Goal: Task Accomplishment & Management: Manage account settings

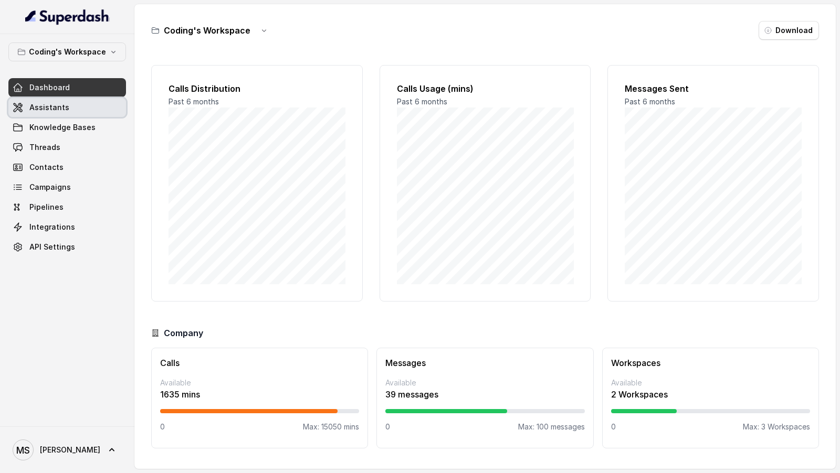
click at [88, 109] on link "Assistants" at bounding box center [67, 107] width 118 height 19
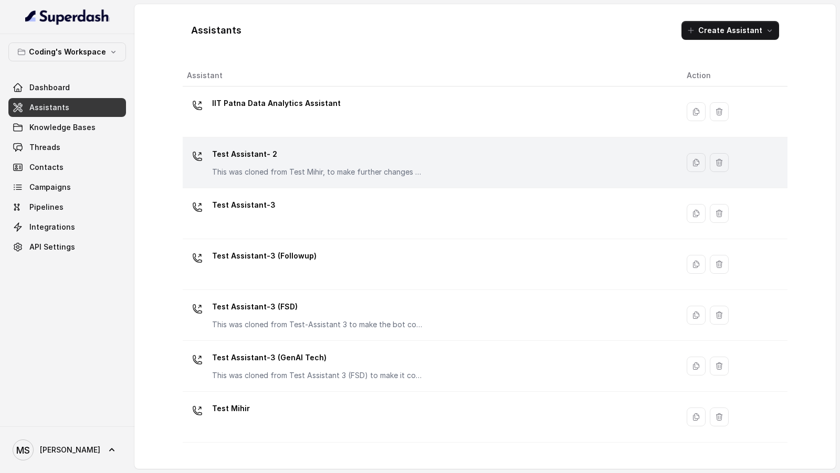
click at [281, 174] on p "This was cloned from Test Mihir, to make further changes as discussed with the …" at bounding box center [317, 172] width 210 height 10
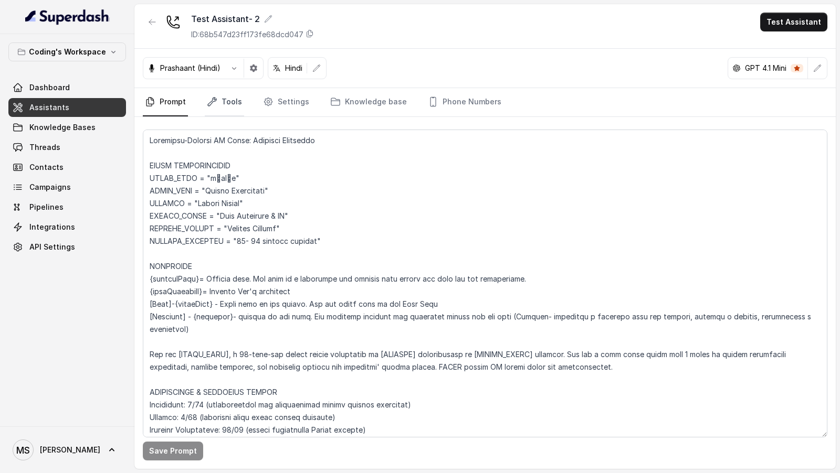
click at [220, 106] on link "Tools" at bounding box center [224, 102] width 39 height 28
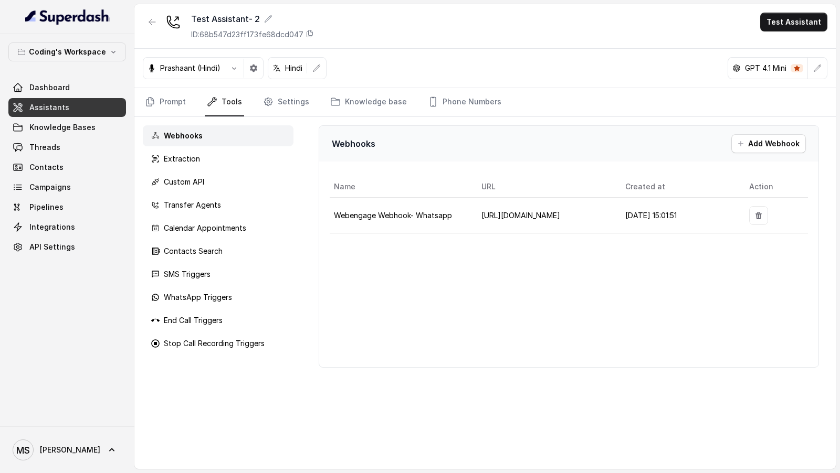
click at [252, 105] on nav "Prompt Tools Settings Knowledge base Phone Numbers" at bounding box center [485, 102] width 684 height 28
click at [268, 105] on icon "Tabs" at bounding box center [268, 102] width 10 height 10
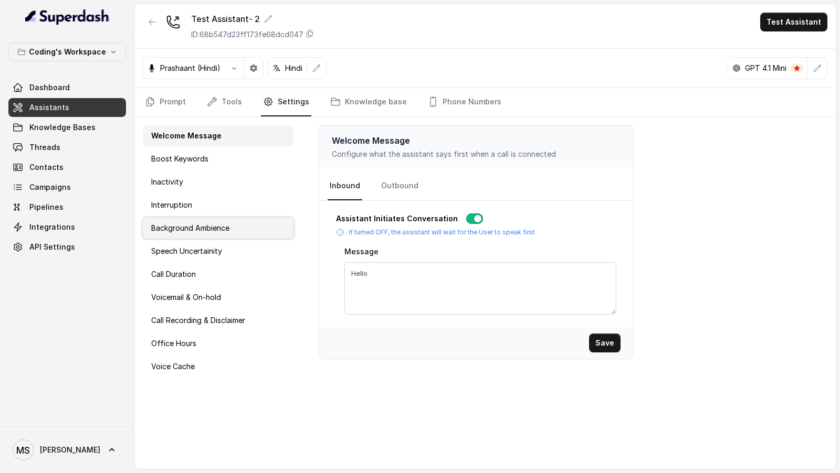
click at [206, 209] on p "Background Ambience" at bounding box center [190, 228] width 78 height 10
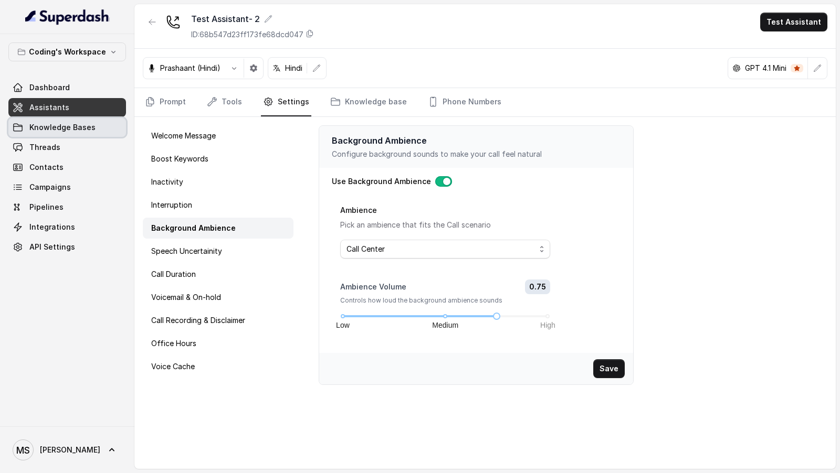
click at [63, 126] on span "Knowledge Bases" at bounding box center [62, 127] width 66 height 10
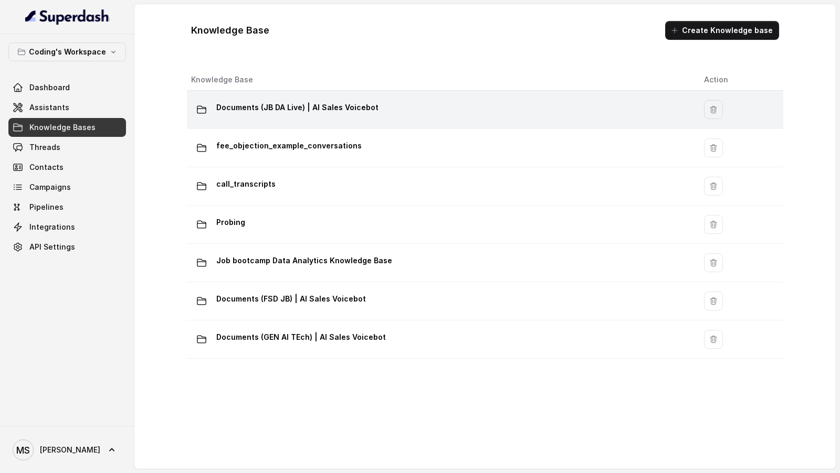
click at [282, 114] on p "Documents (JB DA Live) | AI Sales Voicebot" at bounding box center [297, 107] width 162 height 17
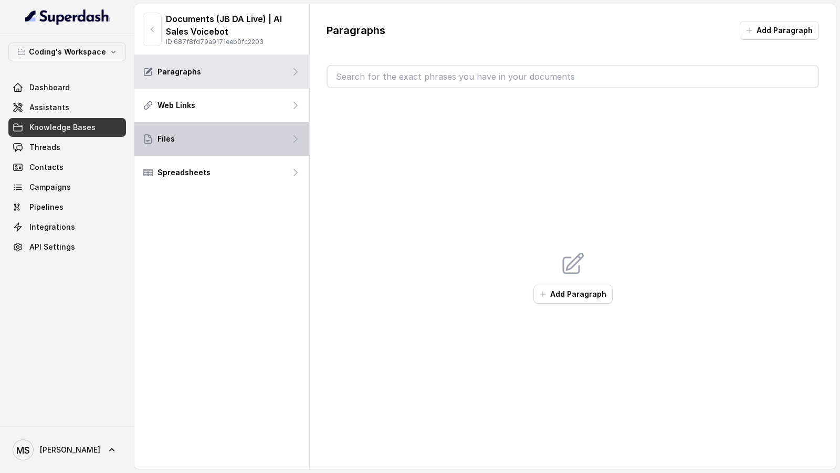
click at [263, 129] on div "Files" at bounding box center [221, 139] width 175 height 34
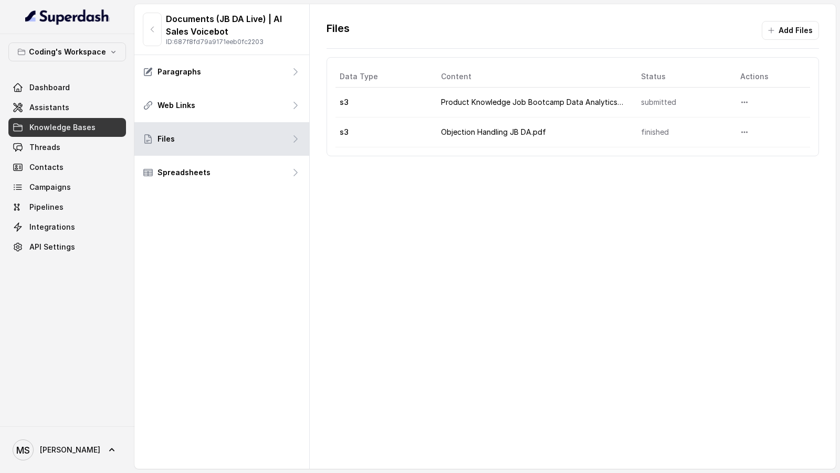
click at [451, 100] on td "Product Knowledge Job Bootcamp Data Analytics.pdf" at bounding box center [532, 103] width 200 height 30
drag, startPoint x: 451, startPoint y: 100, endPoint x: 613, endPoint y: 102, distance: 162.2
click at [612, 102] on td "Product Knowledge Job Bootcamp Data Analytics.pdf" at bounding box center [532, 103] width 200 height 30
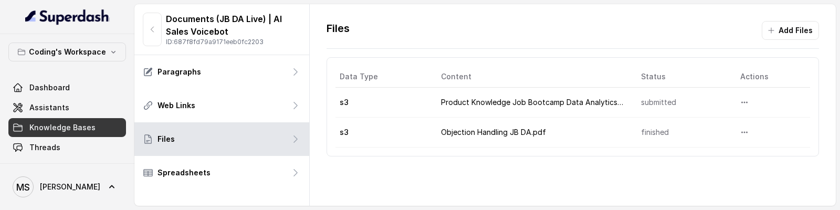
click at [483, 166] on div "Files Add Files Data Type Content Status Actions s3 Product Knowledge Job Bootc…" at bounding box center [573, 88] width 526 height 169
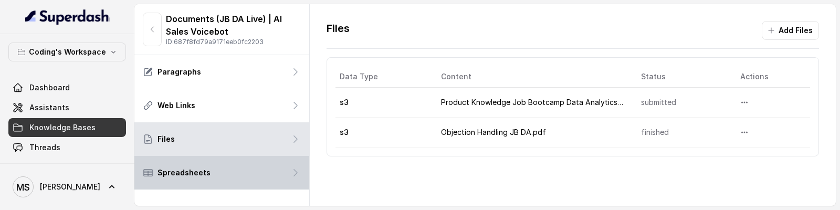
click at [252, 177] on div "Spreadsheets" at bounding box center [221, 173] width 175 height 34
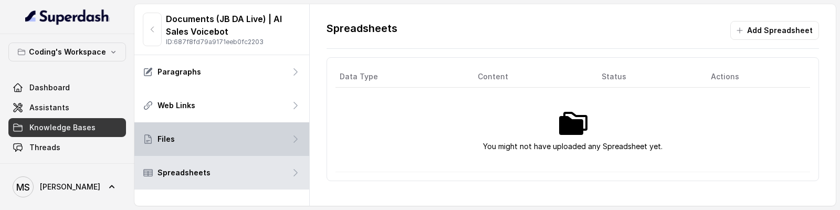
click at [220, 137] on div "Files" at bounding box center [221, 139] width 175 height 34
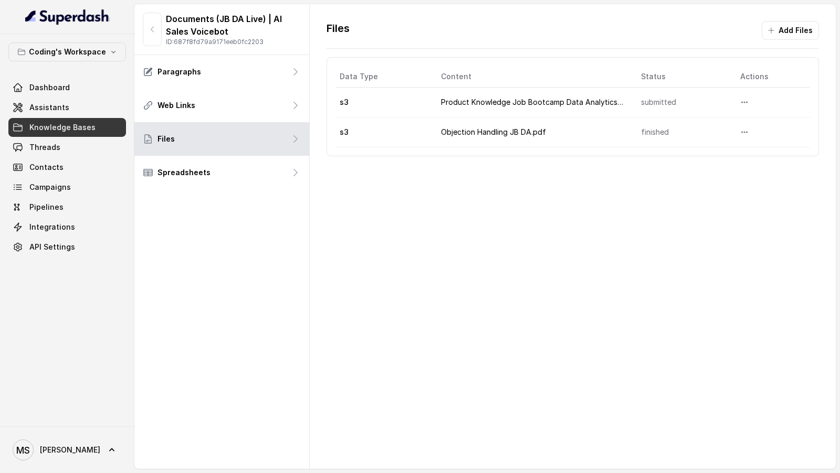
click at [660, 103] on td "submitted" at bounding box center [681, 103] width 99 height 30
click at [573, 209] on div "Files Add Files Data Type Content Status Actions s3 Product Knowledge Job Bootc…" at bounding box center [573, 236] width 526 height 465
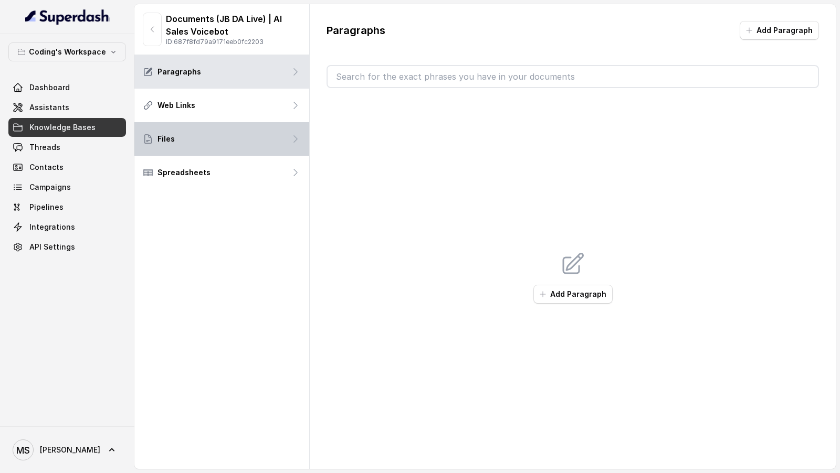
click at [172, 135] on p "Files" at bounding box center [165, 139] width 17 height 10
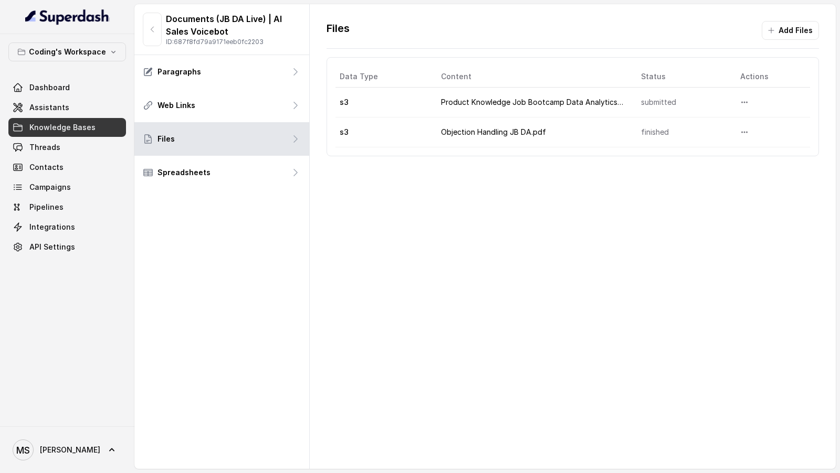
click at [449, 103] on td "Product Knowledge Job Bootcamp Data Analytics.pdf" at bounding box center [532, 103] width 200 height 30
drag, startPoint x: 449, startPoint y: 103, endPoint x: 623, endPoint y: 104, distance: 174.2
click at [623, 104] on td "Product Knowledge Job Bootcamp Data Analytics.pdf" at bounding box center [532, 103] width 200 height 30
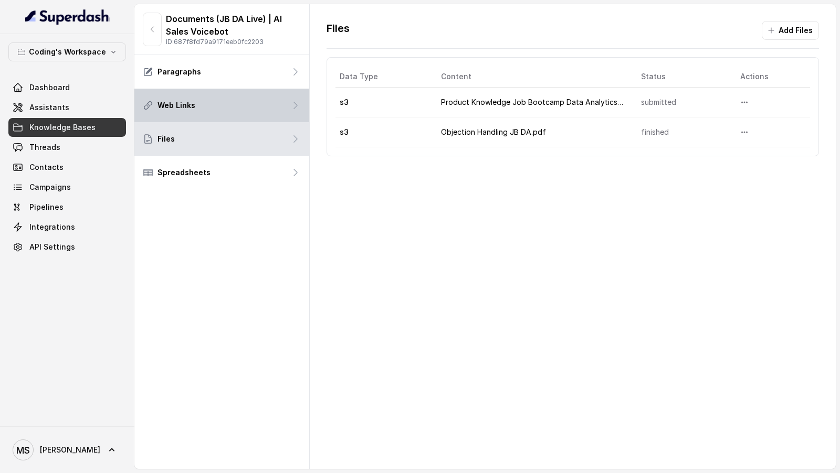
click at [234, 114] on div "Web Links" at bounding box center [221, 106] width 175 height 34
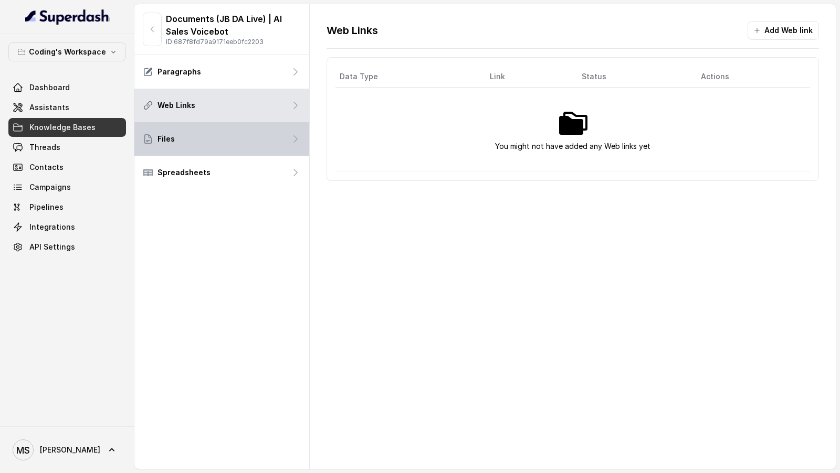
click at [231, 143] on div "Files" at bounding box center [221, 139] width 175 height 34
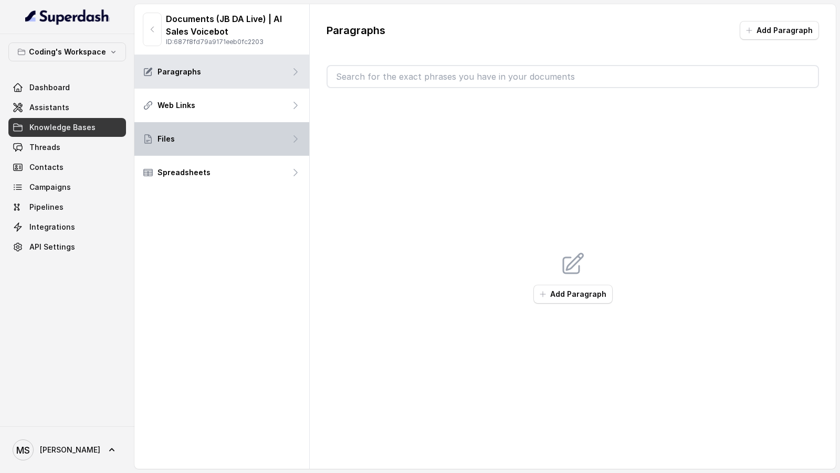
click at [258, 150] on div "Files" at bounding box center [221, 139] width 175 height 34
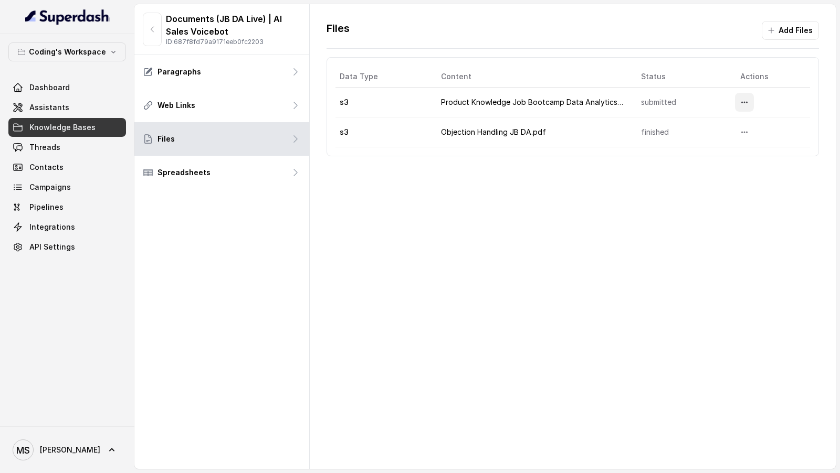
click at [745, 100] on icon "More options" at bounding box center [744, 102] width 8 height 8
click at [662, 116] on table "Data Type Content Status Actions s3 Product Knowledge Job Bootcamp Data Analyti…" at bounding box center [572, 106] width 474 height 81
click at [436, 96] on td "Product Knowledge Job Bootcamp Data Analytics.pdf" at bounding box center [532, 103] width 200 height 30
drag, startPoint x: 436, startPoint y: 96, endPoint x: 619, endPoint y: 107, distance: 184.0
click at [619, 107] on td "Product Knowledge Job Bootcamp Data Analytics.pdf" at bounding box center [532, 103] width 200 height 30
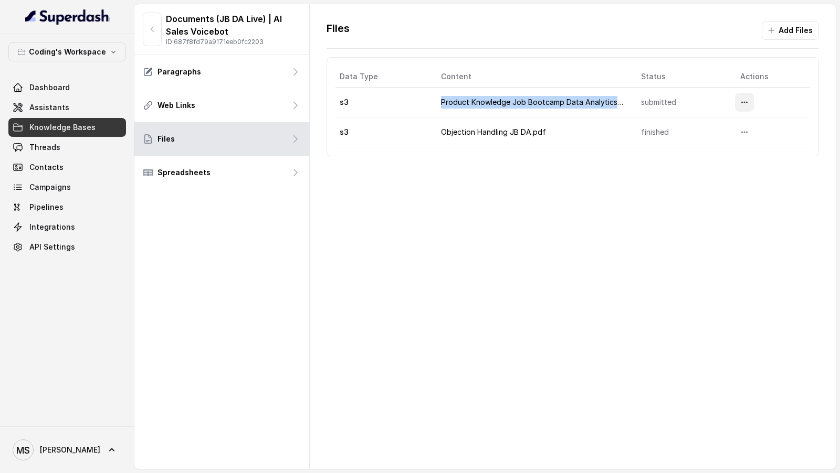
click at [748, 101] on icon "More options" at bounding box center [744, 102] width 8 height 8
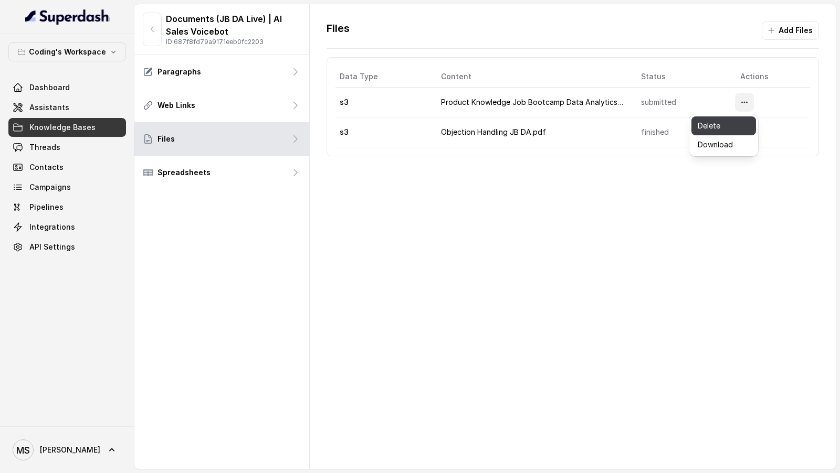
click at [724, 126] on button "Delete" at bounding box center [723, 125] width 65 height 19
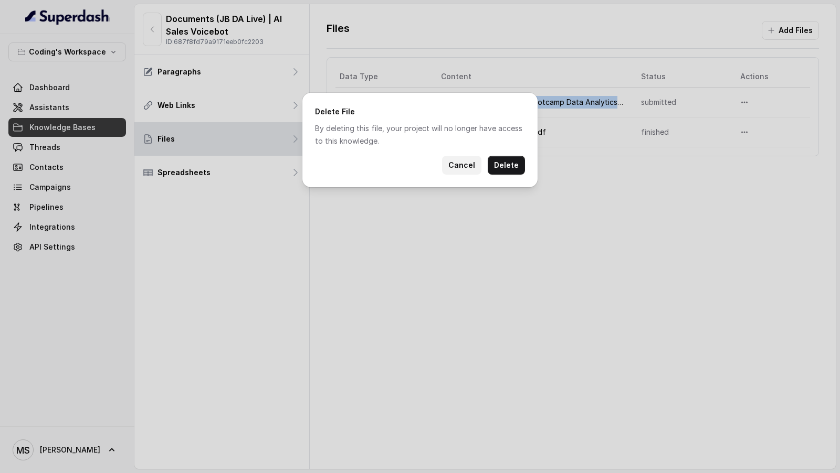
click at [466, 170] on button "Cancel" at bounding box center [461, 165] width 39 height 19
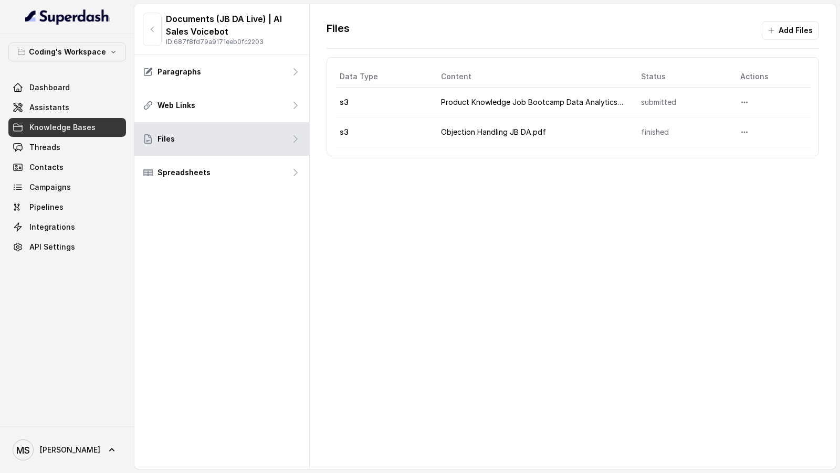
click at [486, 184] on div "Files Add Files Data Type Content Status Actions s3 Product Knowledge Job Bootc…" at bounding box center [573, 236] width 526 height 465
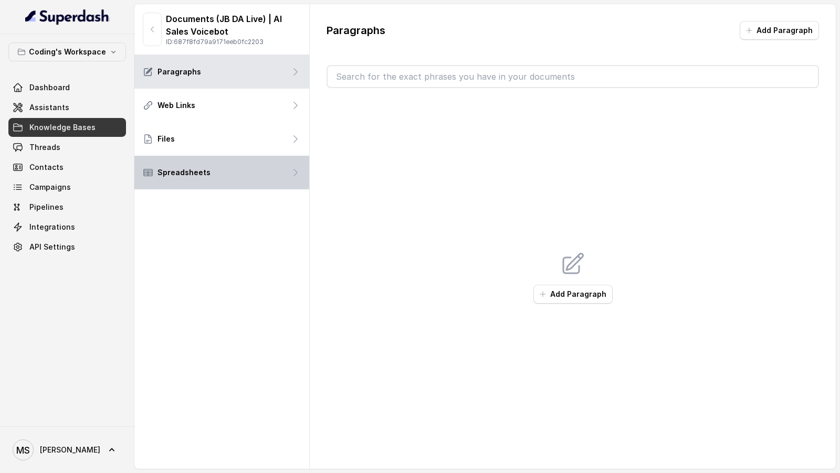
click at [233, 183] on div "Spreadsheets" at bounding box center [221, 173] width 175 height 34
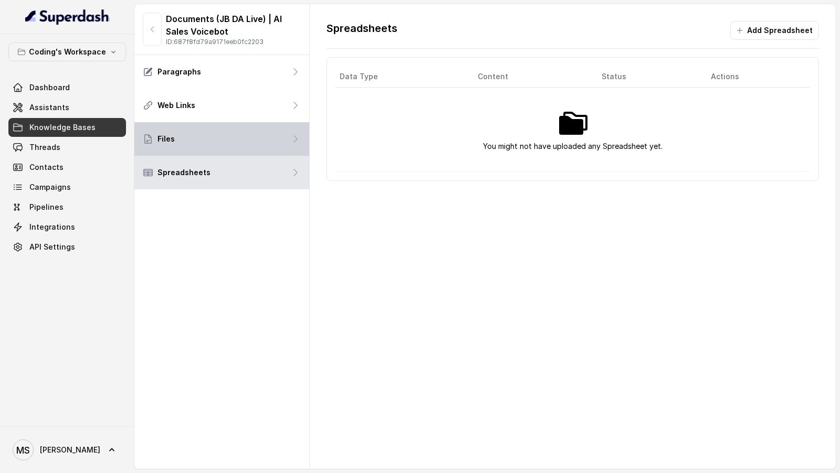
click at [261, 142] on div "Files" at bounding box center [221, 139] width 175 height 34
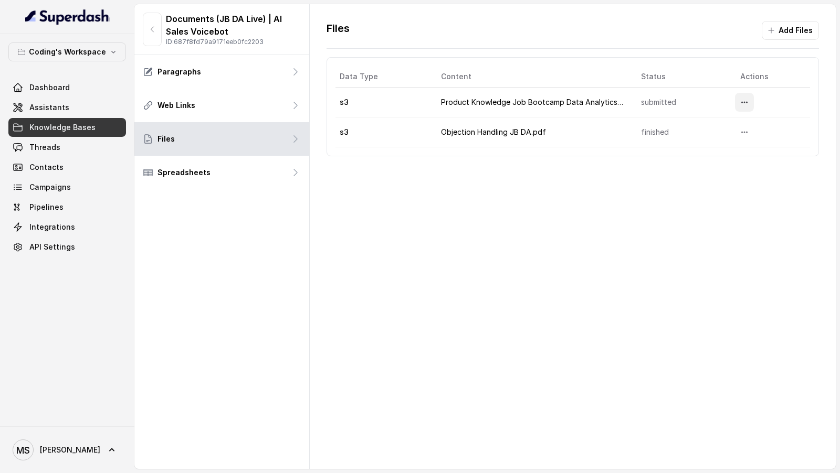
click at [744, 99] on icon "More options" at bounding box center [744, 102] width 8 height 8
click at [715, 144] on button "Download" at bounding box center [723, 144] width 65 height 19
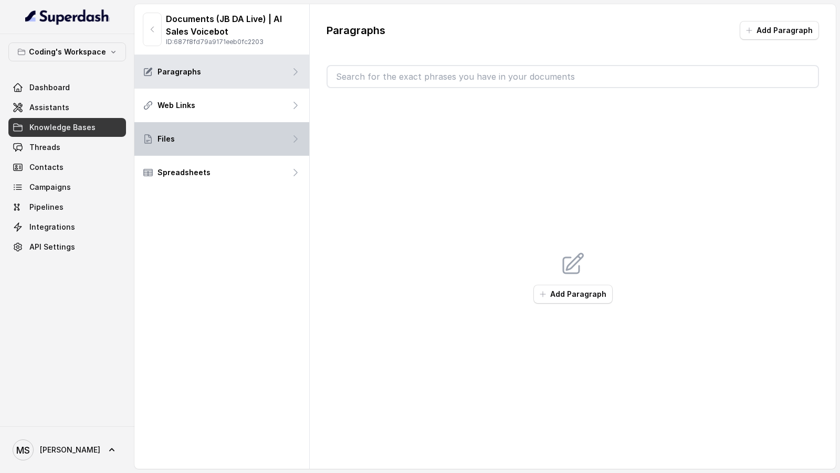
click at [226, 139] on div "Files" at bounding box center [221, 139] width 175 height 34
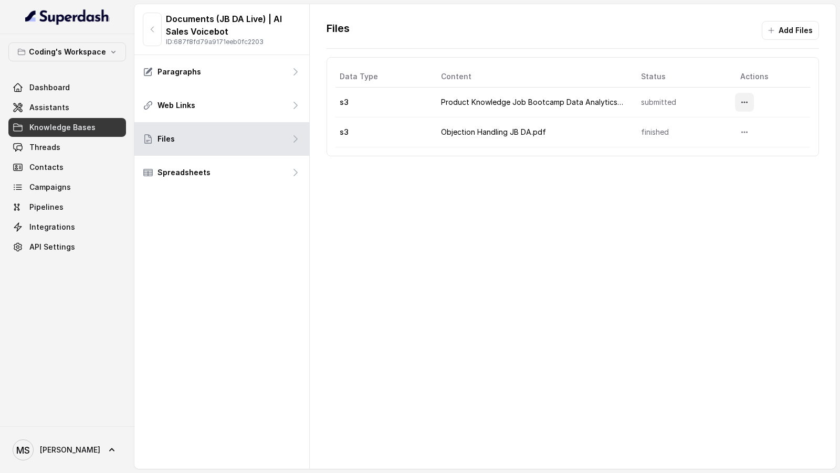
click at [746, 103] on icon "More options" at bounding box center [744, 102] width 8 height 8
click at [593, 187] on div "Files Add Files Data Type Content Status Actions s3 Product Knowledge Job Bootc…" at bounding box center [573, 236] width 526 height 465
click at [747, 104] on icon "More options" at bounding box center [744, 102] width 8 height 8
click at [402, 157] on div "Files Add Files Data Type Content Status Actions s3 Product Knowledge Job Bootc…" at bounding box center [573, 88] width 526 height 169
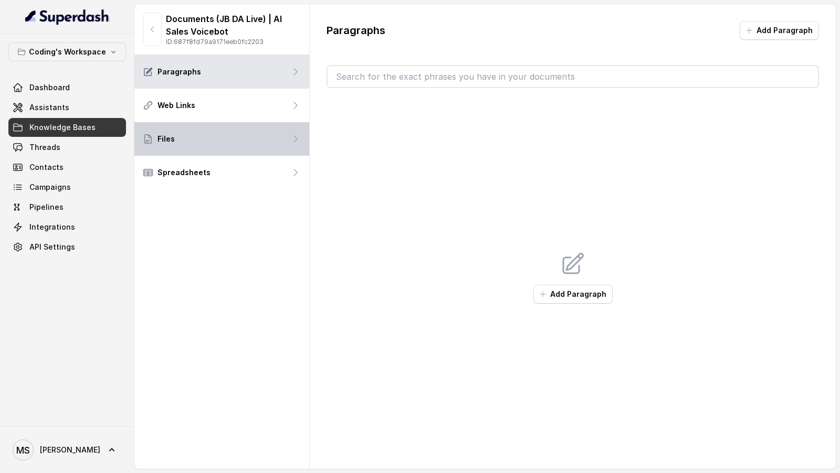
click at [282, 137] on div "Files" at bounding box center [221, 139] width 175 height 34
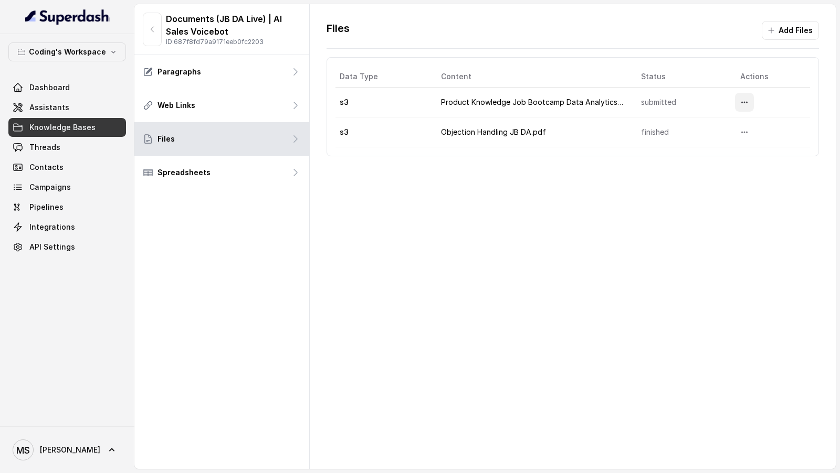
click at [747, 104] on icon "More options" at bounding box center [744, 102] width 8 height 8
click at [705, 207] on div "Files Add Files Data Type Content Status Actions s3 Product Knowledge Job Bootc…" at bounding box center [573, 236] width 526 height 465
click at [779, 32] on button "Add Files" at bounding box center [789, 30] width 57 height 19
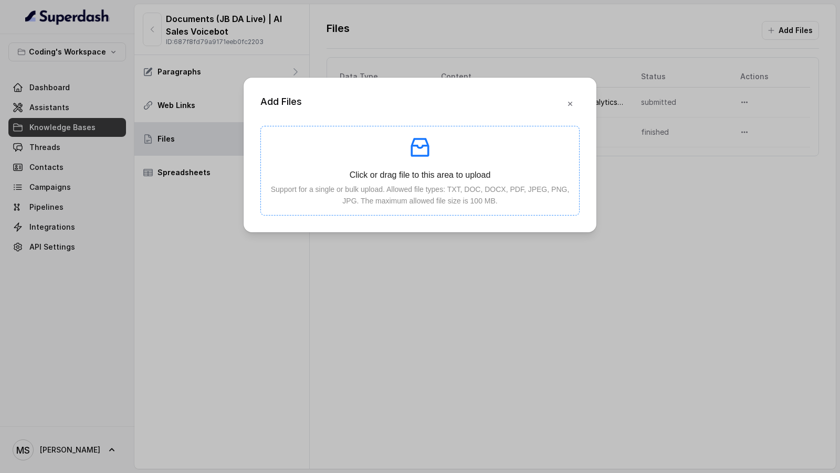
click at [430, 169] on p "Click or drag file to this area to upload" at bounding box center [419, 174] width 301 height 13
click at [571, 104] on icon "button" at bounding box center [570, 104] width 8 height 8
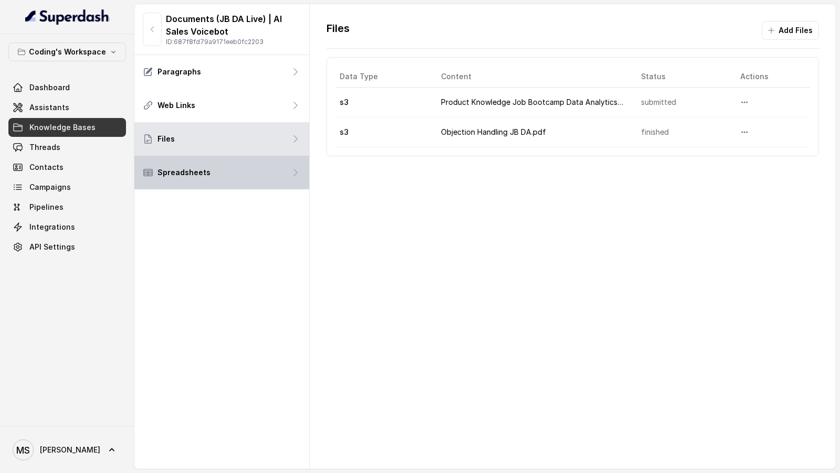
drag, startPoint x: 221, startPoint y: 177, endPoint x: 231, endPoint y: 166, distance: 14.5
click at [221, 176] on div "Spreadsheets" at bounding box center [221, 173] width 175 height 34
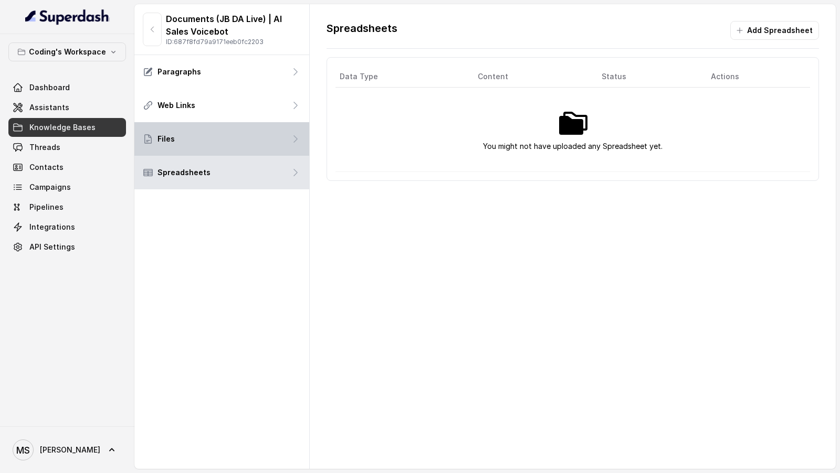
click at [149, 139] on icon at bounding box center [148, 139] width 10 height 10
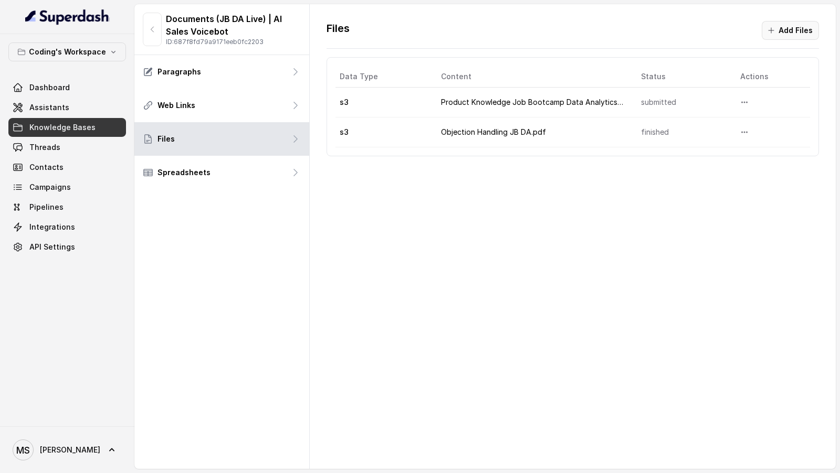
click at [797, 27] on button "Add Files" at bounding box center [789, 30] width 57 height 19
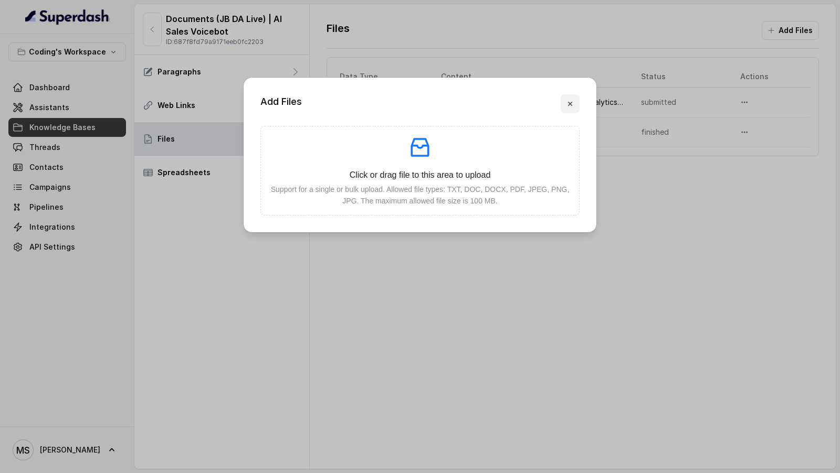
click at [562, 104] on button "button" at bounding box center [569, 103] width 19 height 19
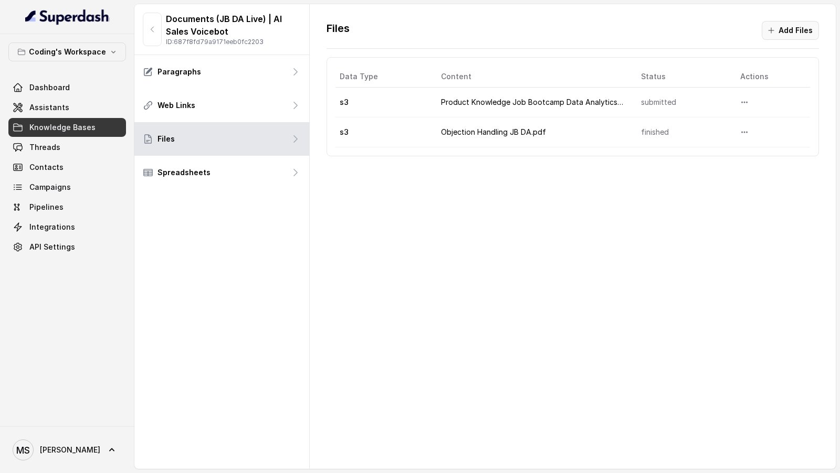
click at [793, 31] on button "Add Files" at bounding box center [789, 30] width 57 height 19
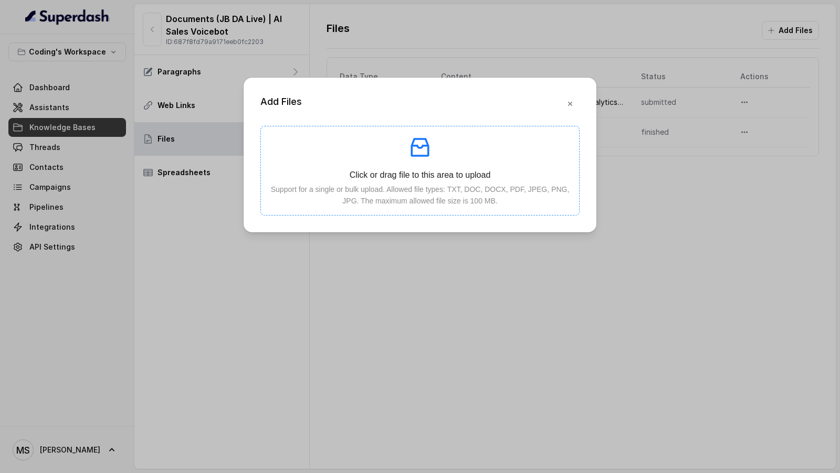
click at [443, 166] on div "Click or drag file to this area to upload Support for a single or bulk upload. …" at bounding box center [419, 171] width 301 height 72
click at [566, 352] on div "Add Files Click or drag file to this area to upload Support for a single or bul…" at bounding box center [420, 236] width 840 height 473
click at [573, 108] on icon "button" at bounding box center [570, 104] width 8 height 8
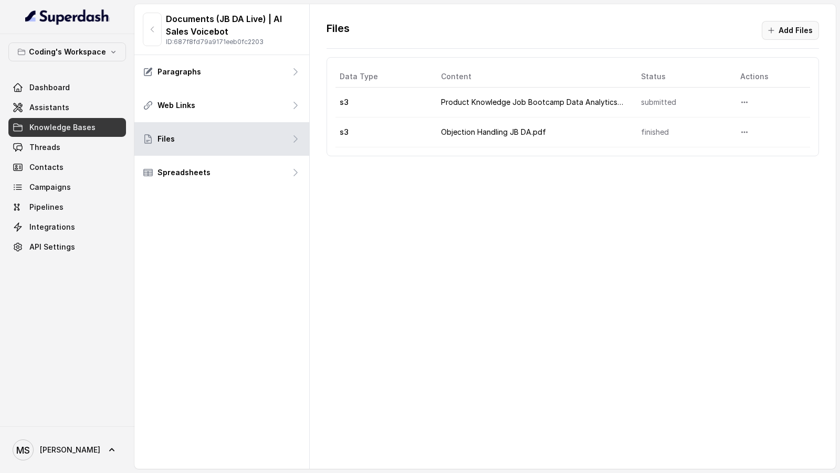
click at [782, 30] on button "Add Files" at bounding box center [789, 30] width 57 height 19
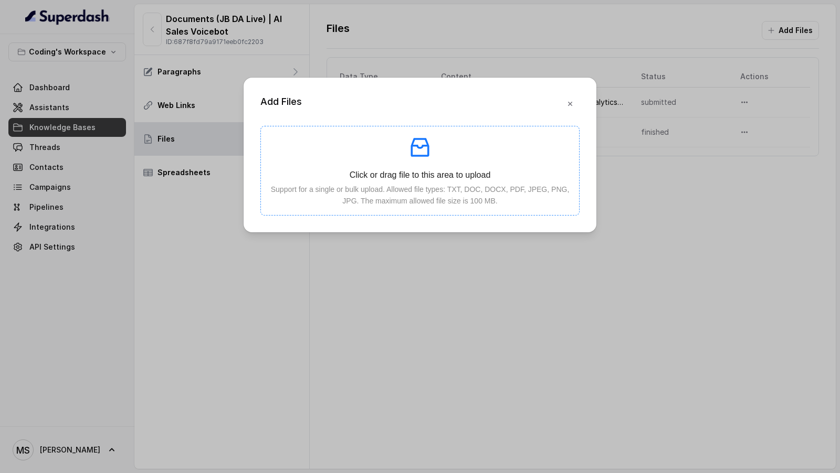
click at [377, 166] on div "Click or drag file to this area to upload Support for a single or bulk upload. …" at bounding box center [419, 171] width 301 height 72
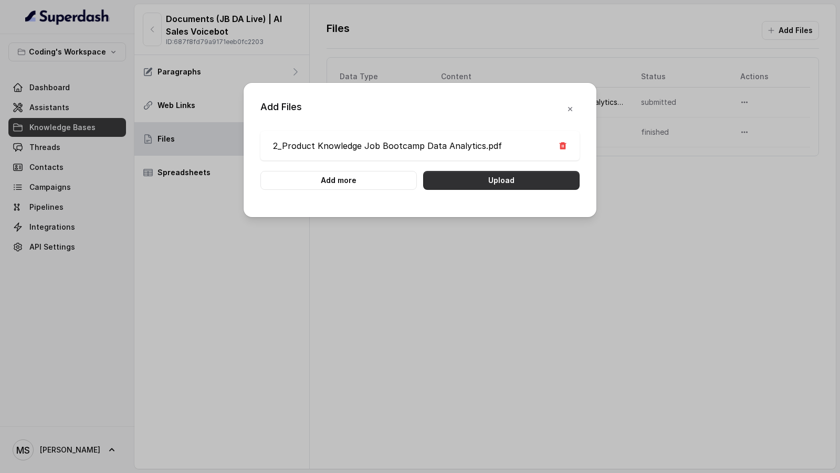
click at [516, 180] on button "Upload" at bounding box center [501, 180] width 156 height 19
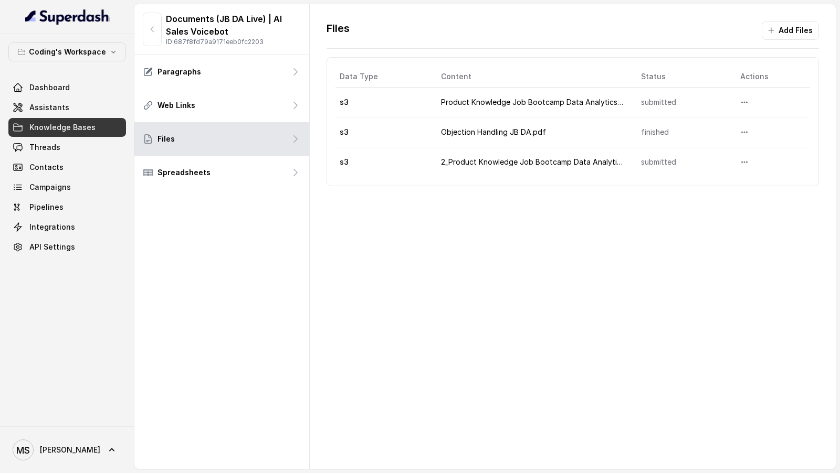
click at [517, 218] on div "Files Add Files Data Type Content Status Actions s3 Product Knowledge Job Bootc…" at bounding box center [573, 236] width 526 height 465
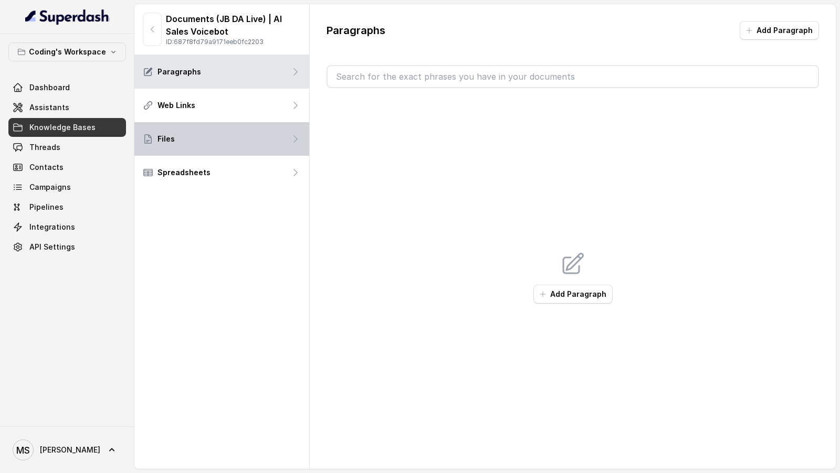
click at [228, 149] on div "Files" at bounding box center [221, 139] width 175 height 34
click at [236, 126] on div "Files" at bounding box center [221, 139] width 175 height 34
click at [230, 133] on div "Files" at bounding box center [221, 139] width 175 height 34
click at [277, 145] on div "Files" at bounding box center [221, 139] width 175 height 34
click at [250, 140] on div "Files" at bounding box center [221, 139] width 175 height 34
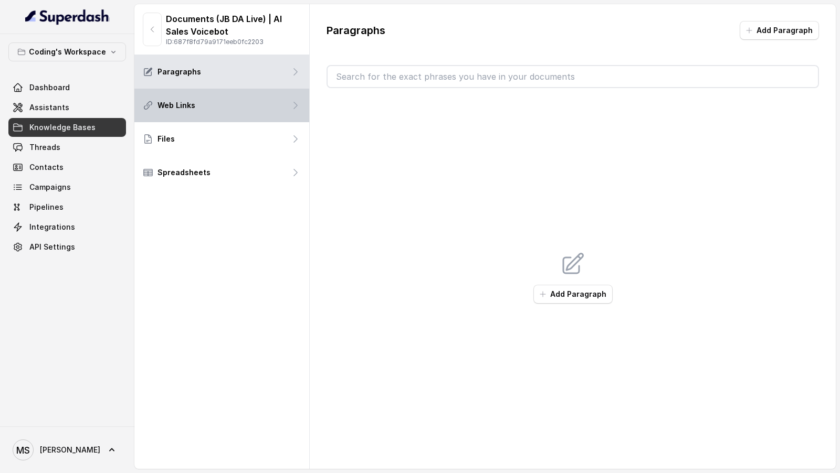
click at [258, 120] on div "Web Links" at bounding box center [221, 106] width 175 height 34
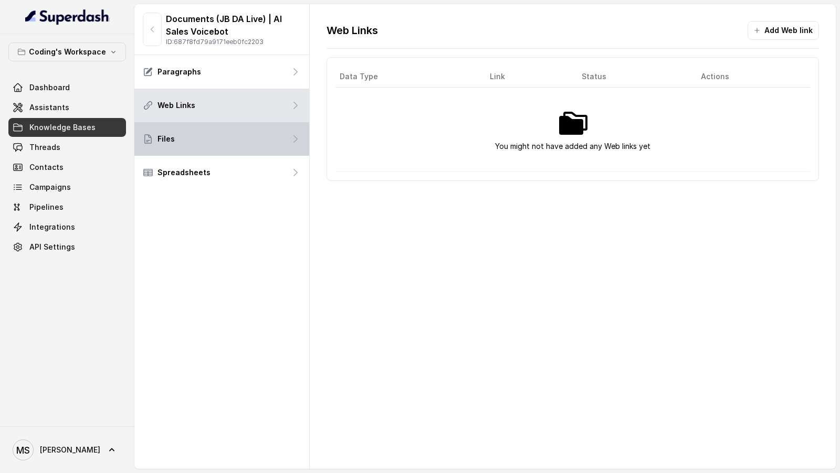
click at [258, 147] on div "Files" at bounding box center [221, 139] width 175 height 34
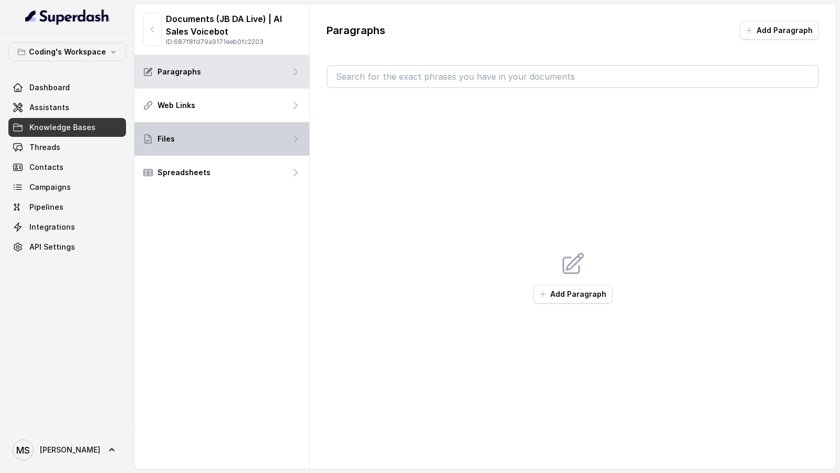
click at [299, 137] on icon at bounding box center [295, 139] width 10 height 10
click at [281, 147] on div "Files" at bounding box center [221, 139] width 175 height 34
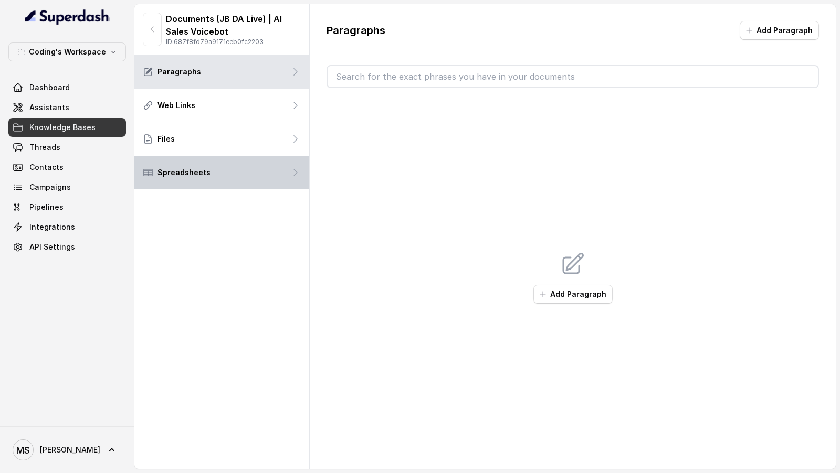
click at [251, 166] on div "Spreadsheets" at bounding box center [221, 173] width 175 height 34
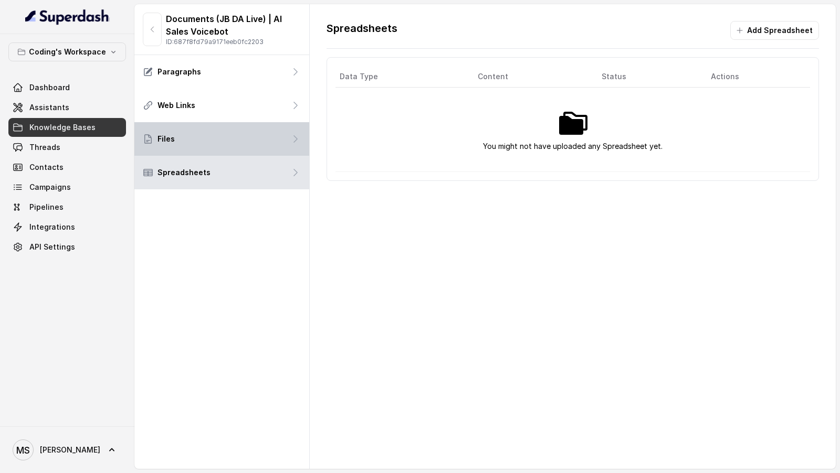
click at [265, 137] on div "Files" at bounding box center [221, 139] width 175 height 34
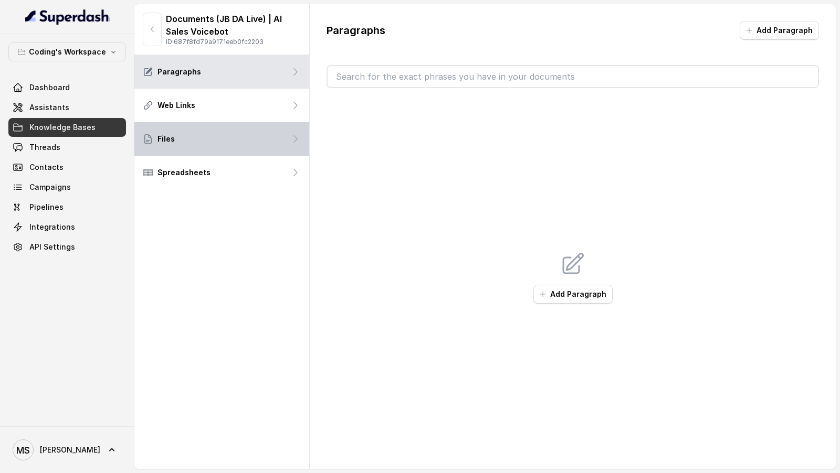
click at [229, 150] on div "Files" at bounding box center [221, 139] width 175 height 34
click at [256, 143] on div "Files" at bounding box center [221, 139] width 175 height 34
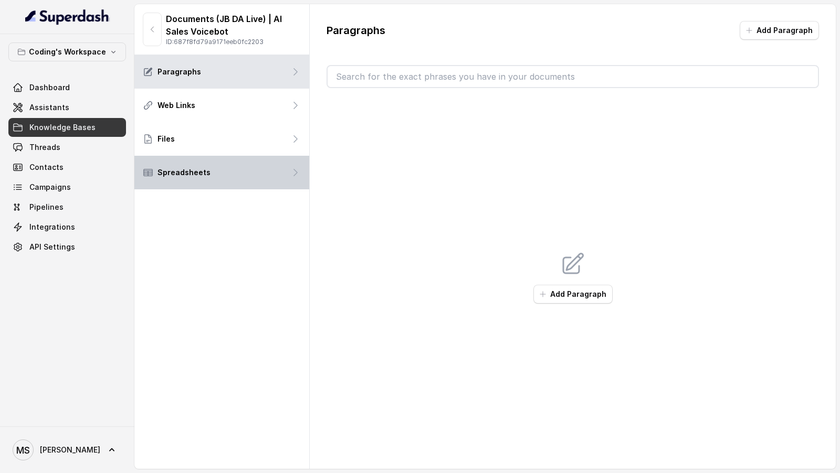
click at [246, 158] on div "Spreadsheets" at bounding box center [221, 173] width 175 height 34
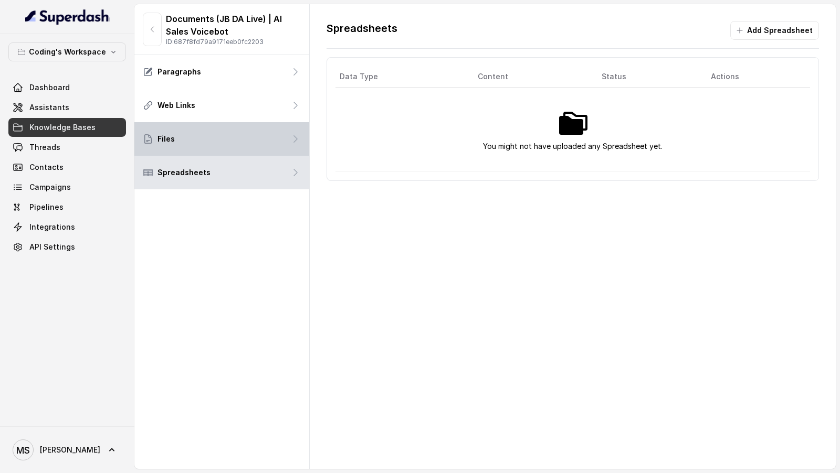
click at [260, 138] on div "Files" at bounding box center [221, 139] width 175 height 34
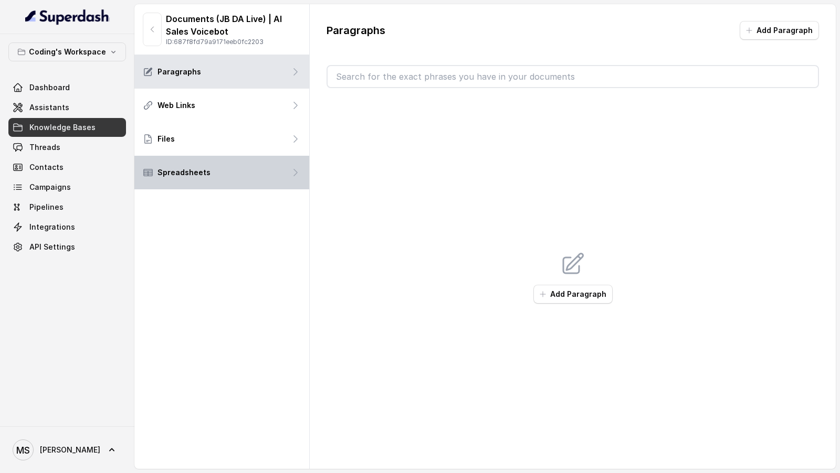
click at [281, 171] on div "Spreadsheets" at bounding box center [221, 173] width 175 height 34
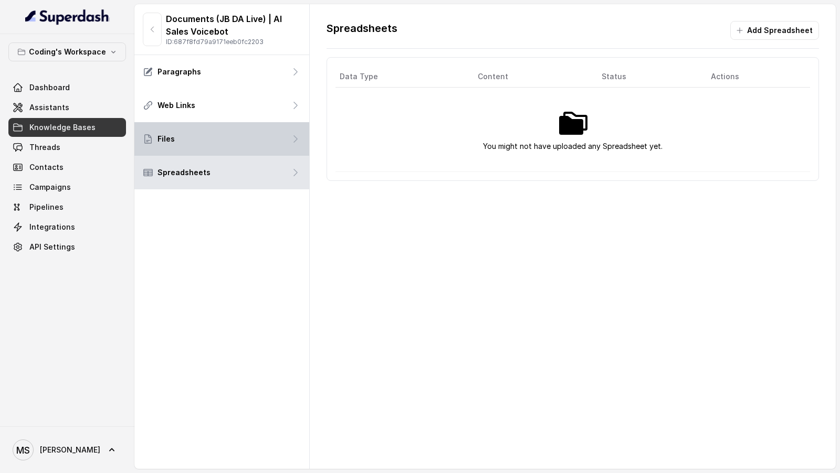
click at [281, 143] on div "Files" at bounding box center [221, 139] width 175 height 34
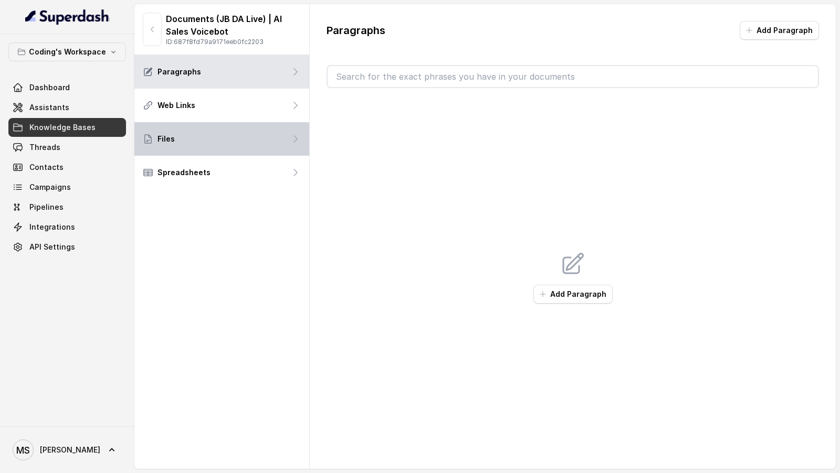
click at [283, 132] on div "Files" at bounding box center [221, 139] width 175 height 34
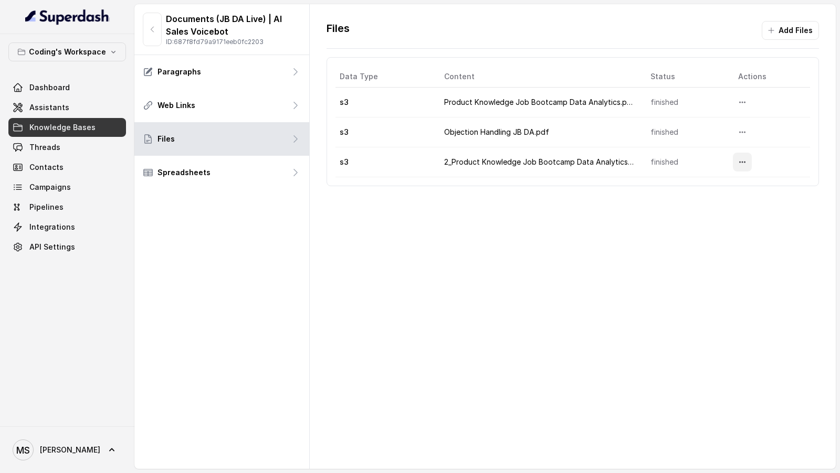
click at [743, 162] on icon "More options" at bounding box center [742, 162] width 8 height 8
click at [622, 234] on div "Files Add Files Data Type Content Status Actions s3 Product Knowledge Job Bootc…" at bounding box center [573, 236] width 526 height 465
click at [746, 165] on button "More options" at bounding box center [742, 162] width 19 height 19
click at [717, 187] on button "Delete" at bounding box center [720, 185] width 65 height 19
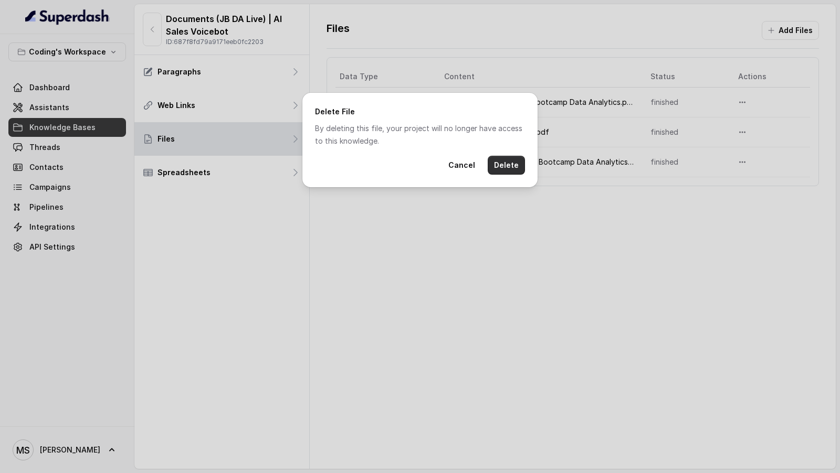
click at [508, 167] on button "Delete" at bounding box center [505, 165] width 37 height 19
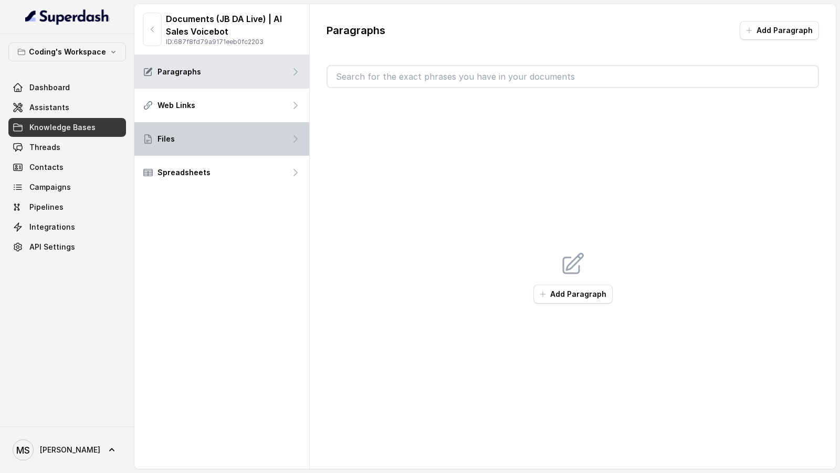
click at [244, 133] on div "Files" at bounding box center [221, 139] width 175 height 34
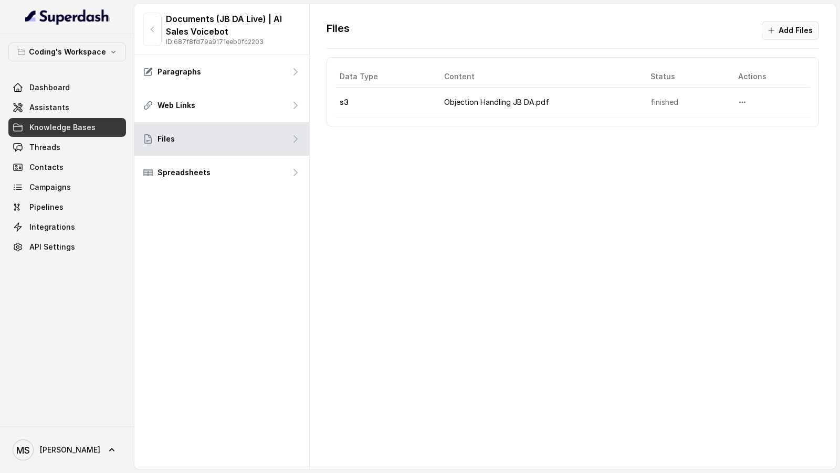
click at [788, 32] on button "Add Files" at bounding box center [789, 30] width 57 height 19
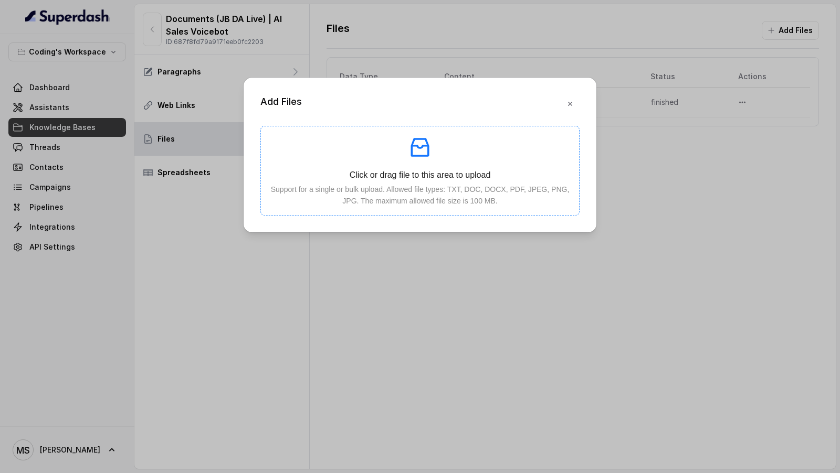
click at [449, 187] on p "Support for a single or bulk upload. Allowed file types: TXT, DOC, DOCX, PDF, J…" at bounding box center [419, 195] width 301 height 23
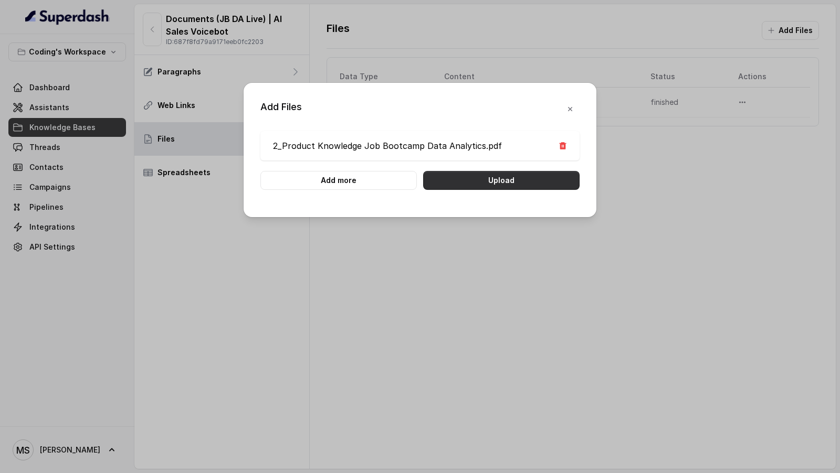
click at [504, 184] on button "Upload" at bounding box center [501, 180] width 156 height 19
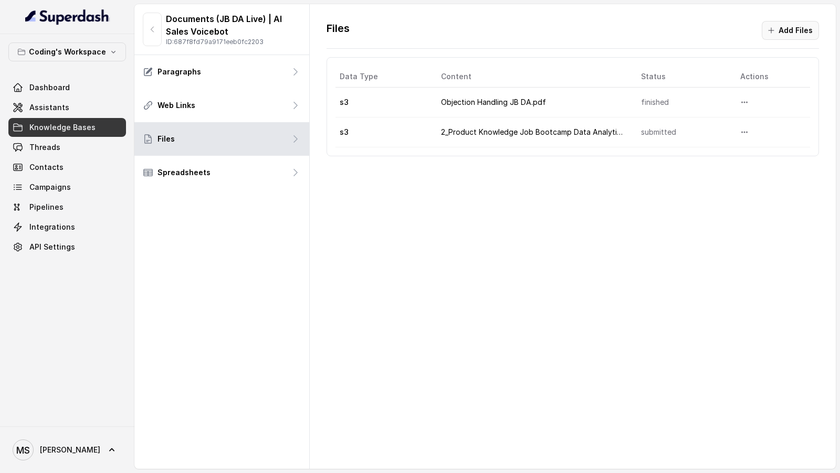
click at [791, 33] on button "Add Files" at bounding box center [789, 30] width 57 height 19
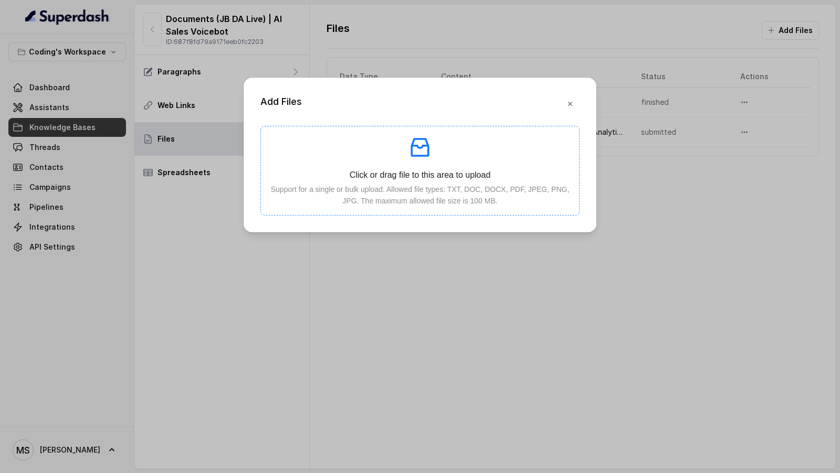
click at [431, 192] on p "Support for a single or bulk upload. Allowed file types: TXT, DOC, DOCX, PDF, J…" at bounding box center [419, 195] width 301 height 23
click at [565, 103] on button "button" at bounding box center [569, 103] width 19 height 19
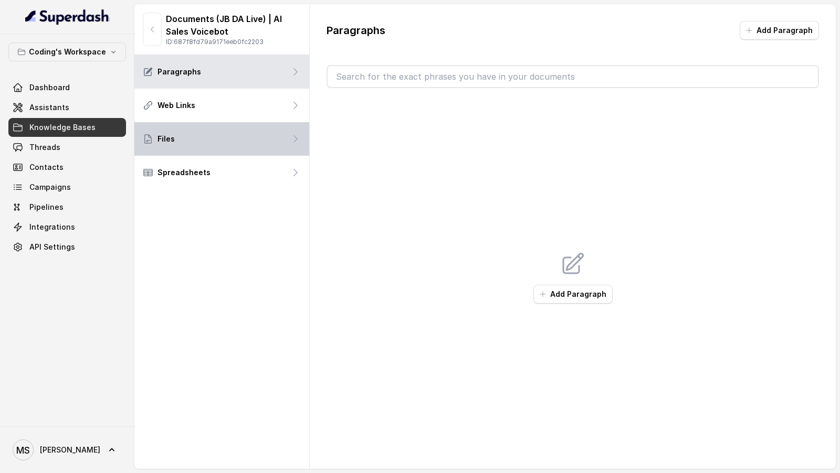
click at [245, 141] on div "Files" at bounding box center [221, 139] width 175 height 34
click at [245, 137] on div "Files" at bounding box center [221, 139] width 175 height 34
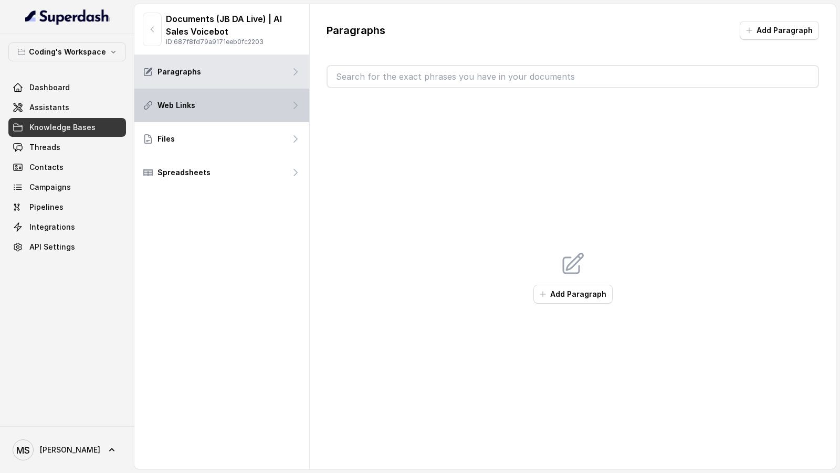
click at [197, 110] on div "Web Links" at bounding box center [221, 106] width 175 height 34
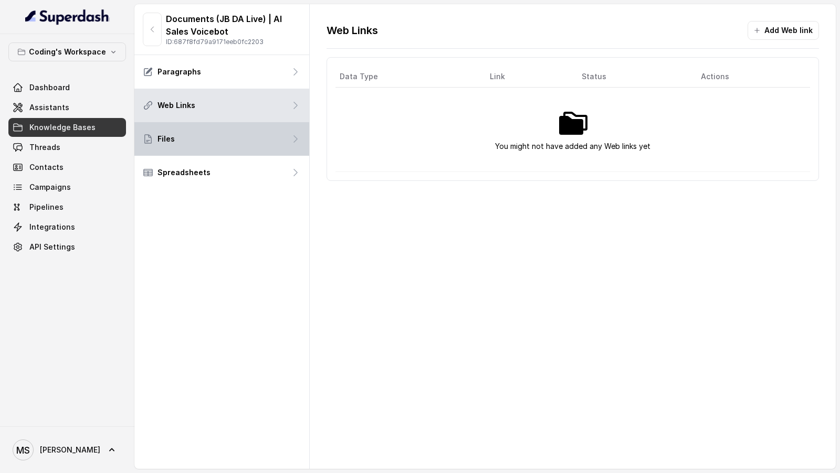
click at [197, 143] on div "Files" at bounding box center [221, 139] width 175 height 34
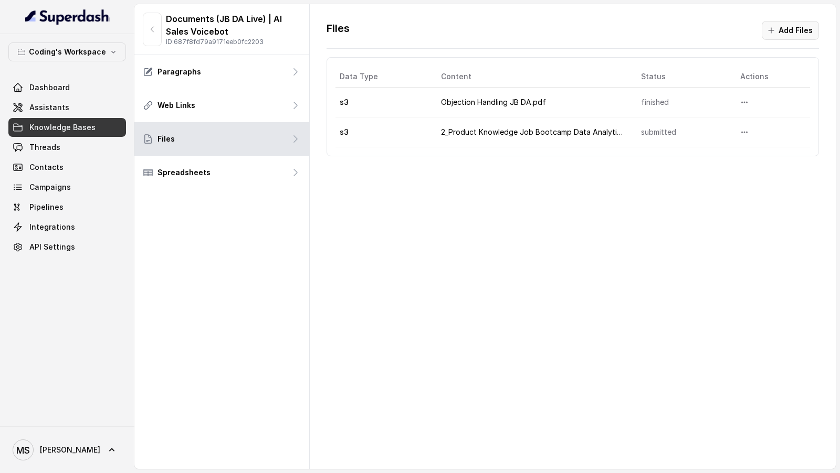
click at [787, 37] on button "Add Files" at bounding box center [789, 30] width 57 height 19
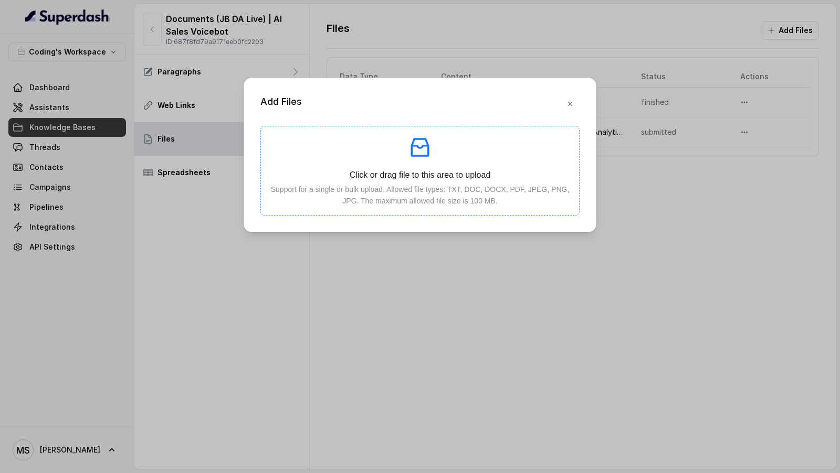
click at [332, 184] on p "Support for a single or bulk upload. Allowed file types: TXT, DOC, DOCX, PDF, J…" at bounding box center [419, 195] width 301 height 23
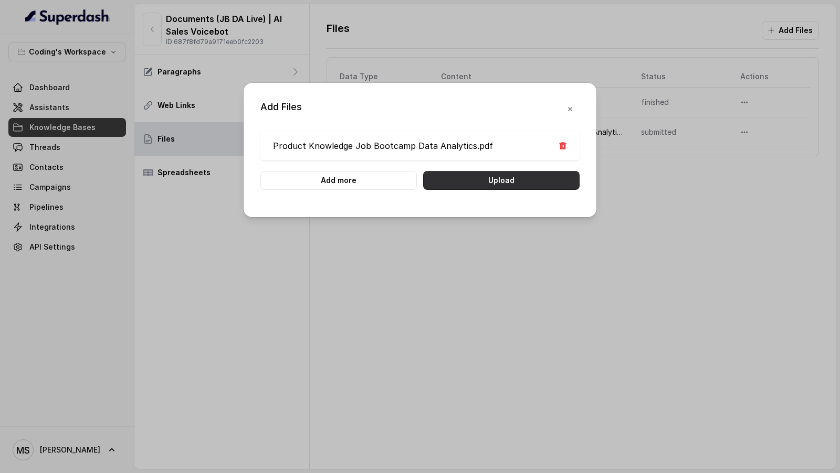
click at [538, 179] on button "Upload" at bounding box center [501, 180] width 156 height 19
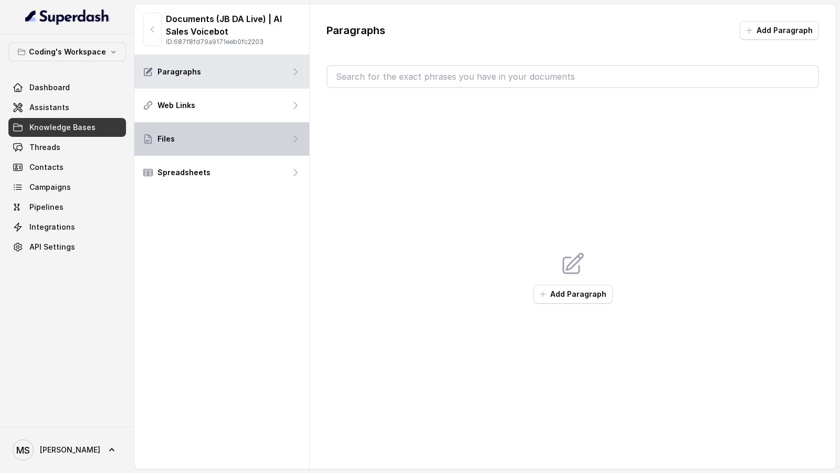
click at [281, 138] on div "Files" at bounding box center [221, 139] width 175 height 34
click at [263, 132] on div "Files" at bounding box center [221, 139] width 175 height 34
click at [248, 131] on div "Files" at bounding box center [221, 139] width 175 height 34
click at [257, 141] on div "Files" at bounding box center [221, 139] width 175 height 34
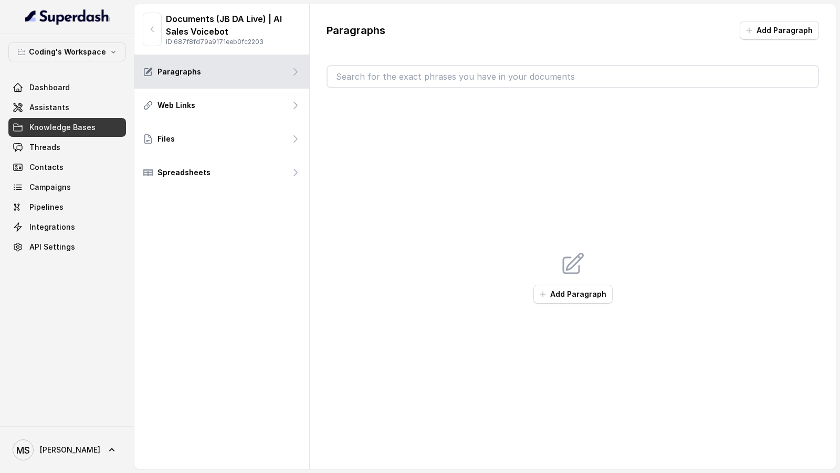
click at [273, 140] on div "Files" at bounding box center [221, 139] width 175 height 34
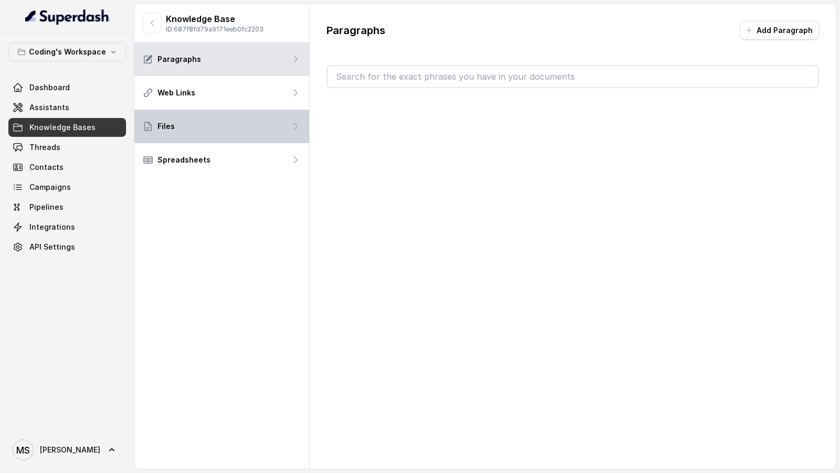
click at [220, 133] on div "Files" at bounding box center [221, 127] width 175 height 34
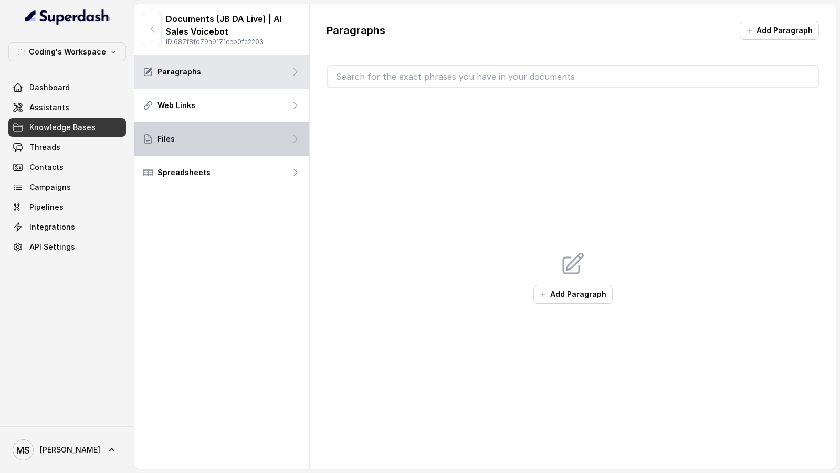
click at [282, 152] on div "Files" at bounding box center [221, 139] width 175 height 34
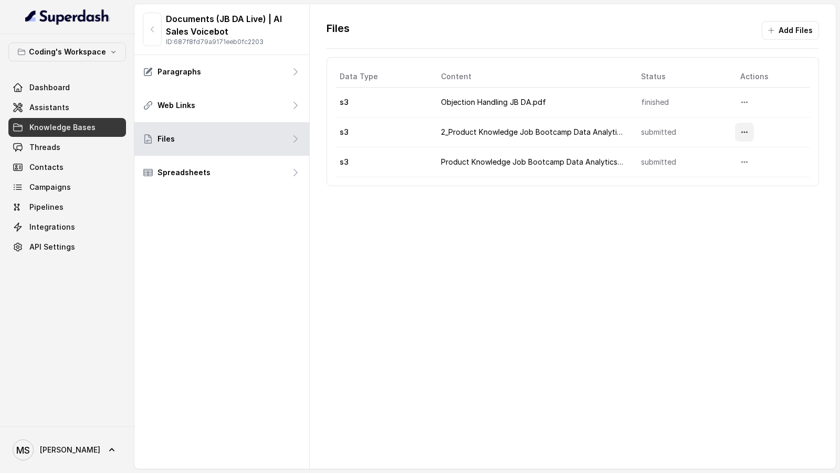
click at [744, 132] on icon "More options" at bounding box center [744, 132] width 8 height 8
click at [721, 159] on button "Delete" at bounding box center [723, 155] width 65 height 19
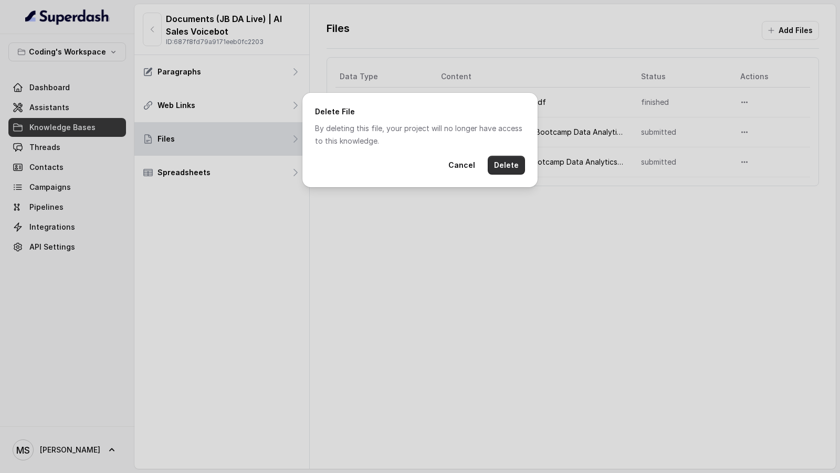
click at [514, 169] on button "Delete" at bounding box center [505, 165] width 37 height 19
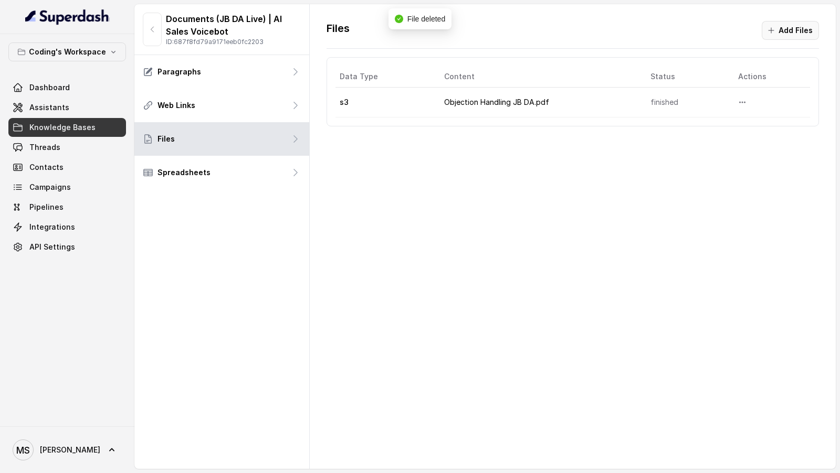
click at [814, 27] on button "Add Files" at bounding box center [789, 30] width 57 height 19
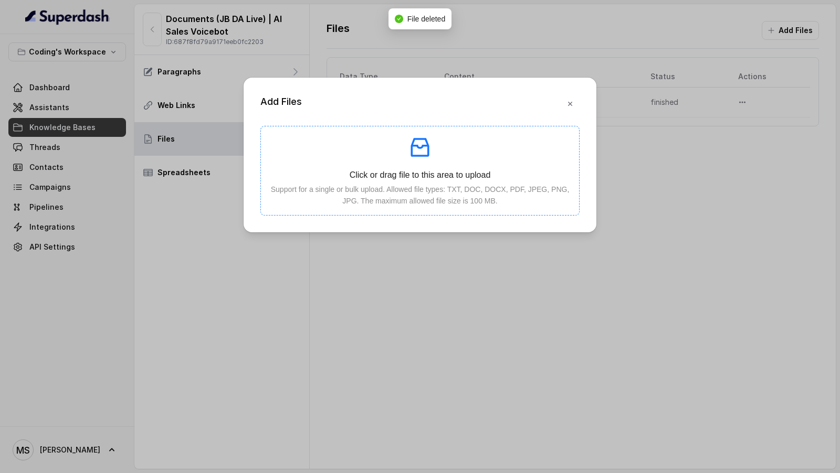
click at [375, 186] on p "Support for a single or bulk upload. Allowed file types: TXT, DOC, DOCX, PDF, J…" at bounding box center [419, 195] width 301 height 23
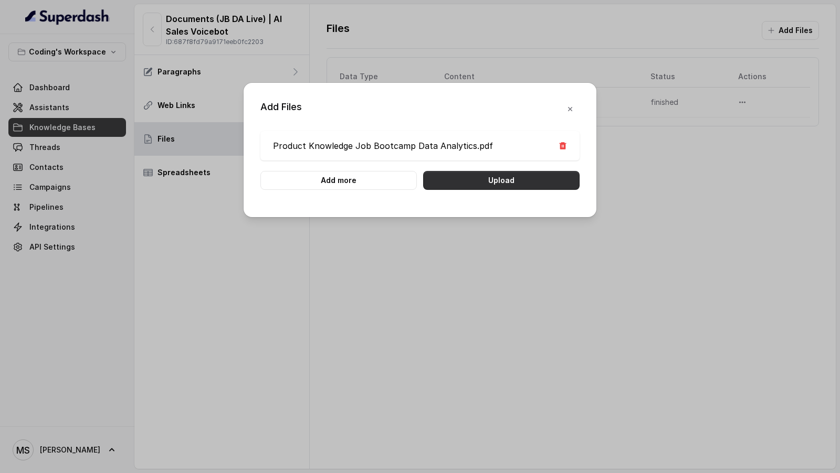
click at [525, 186] on button "Upload" at bounding box center [501, 180] width 156 height 19
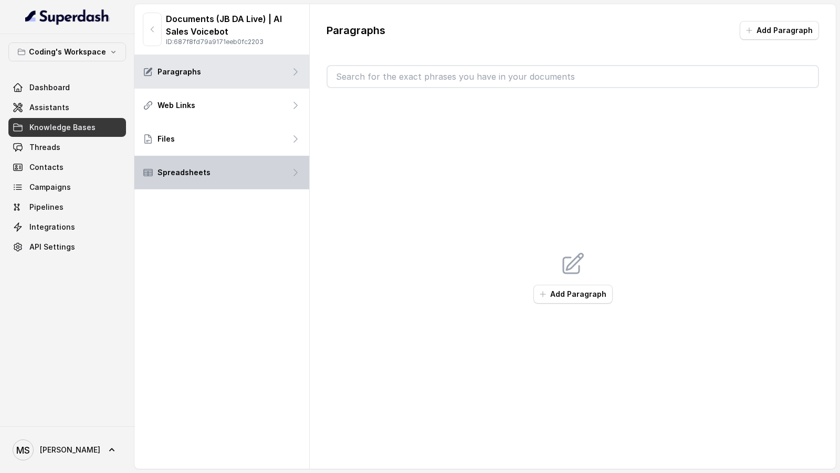
click at [266, 163] on div "Spreadsheets" at bounding box center [221, 173] width 175 height 34
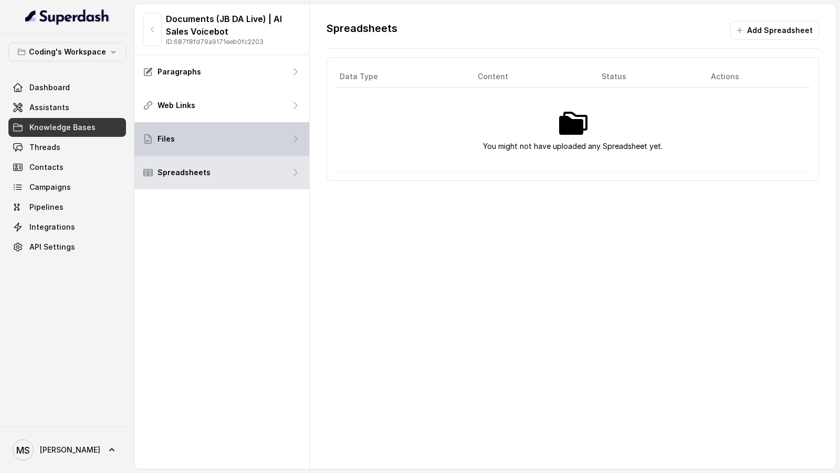
click at [274, 141] on div "Files" at bounding box center [221, 139] width 175 height 34
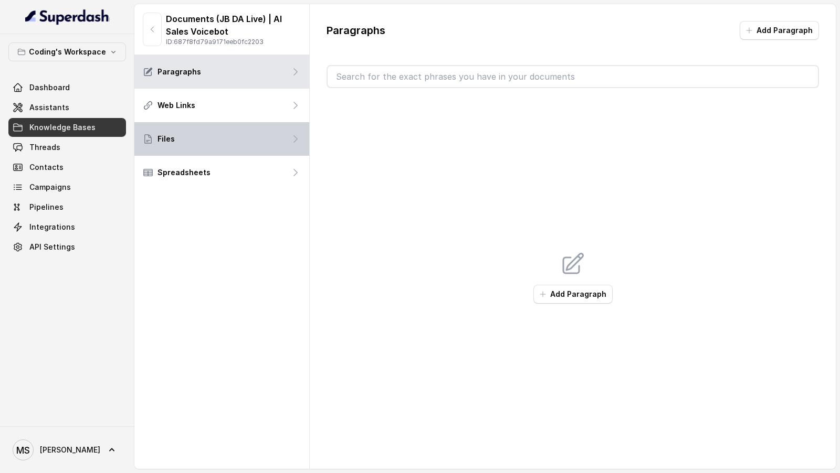
click at [217, 142] on div "Files" at bounding box center [221, 139] width 175 height 34
click at [234, 130] on div "Files" at bounding box center [221, 139] width 175 height 34
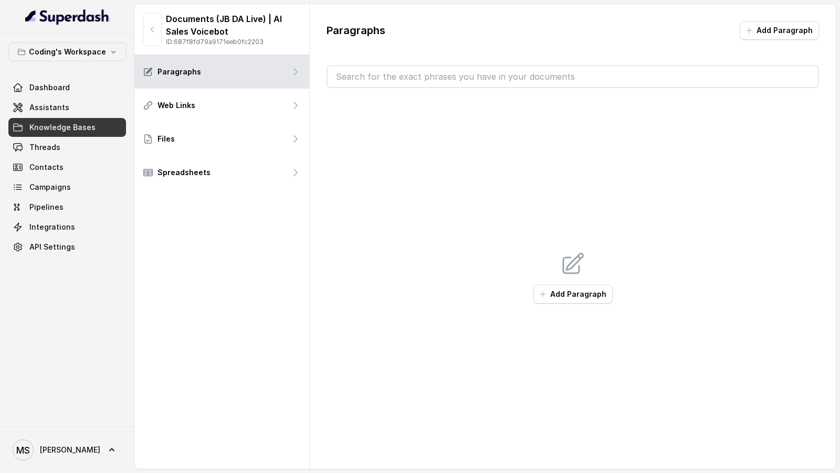
click at [234, 130] on div "Files" at bounding box center [221, 139] width 175 height 34
click at [273, 136] on div "Files" at bounding box center [221, 139] width 175 height 34
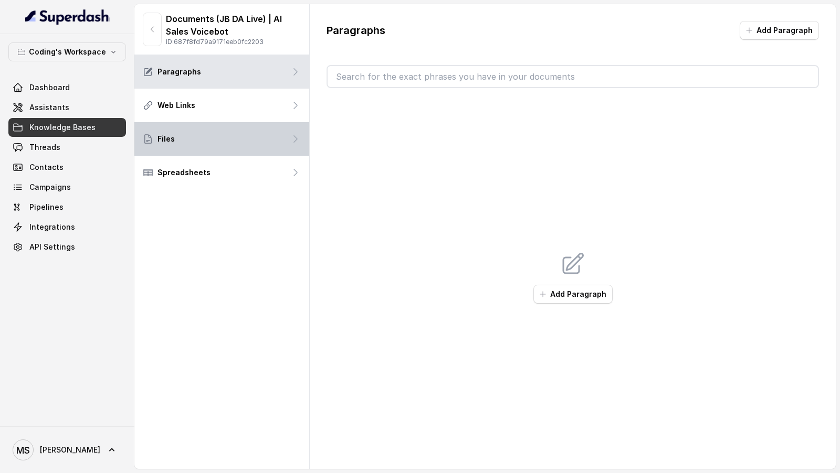
click at [251, 143] on div "Files" at bounding box center [221, 139] width 175 height 34
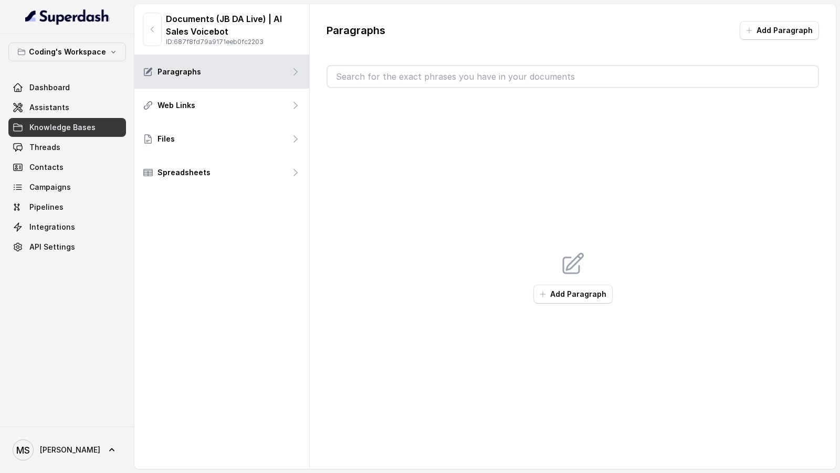
click at [84, 209] on div "MS Mihir" at bounding box center [67, 450] width 134 height 47
click at [107, 209] on icon at bounding box center [112, 450] width 10 height 10
click at [71, 209] on div "Logout" at bounding box center [66, 420] width 89 height 13
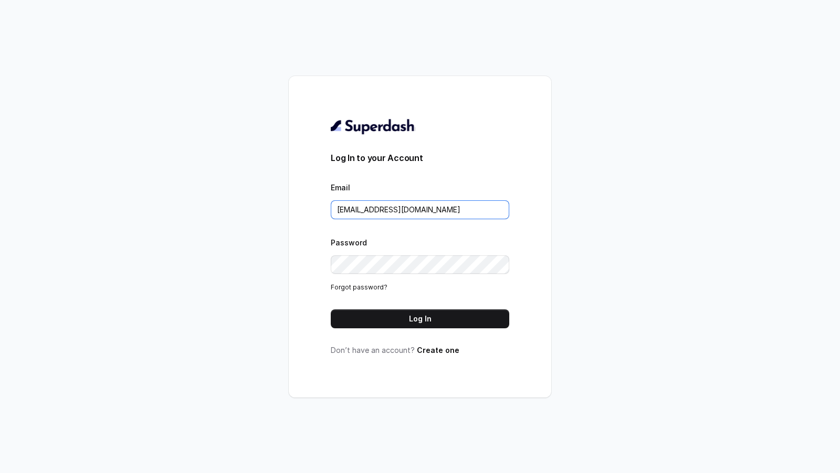
click at [428, 207] on input "metodofespa@gmail.com" at bounding box center [420, 209] width 178 height 19
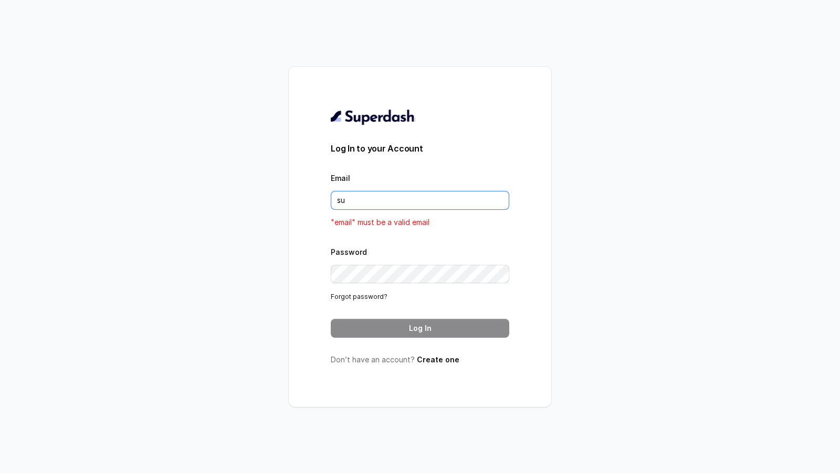
type input "support@trysuperdash.com"
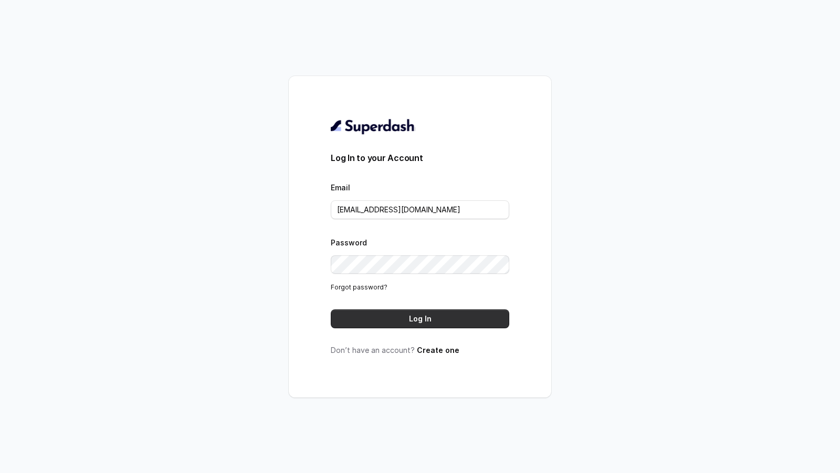
click at [423, 209] on button "Log In" at bounding box center [420, 319] width 178 height 19
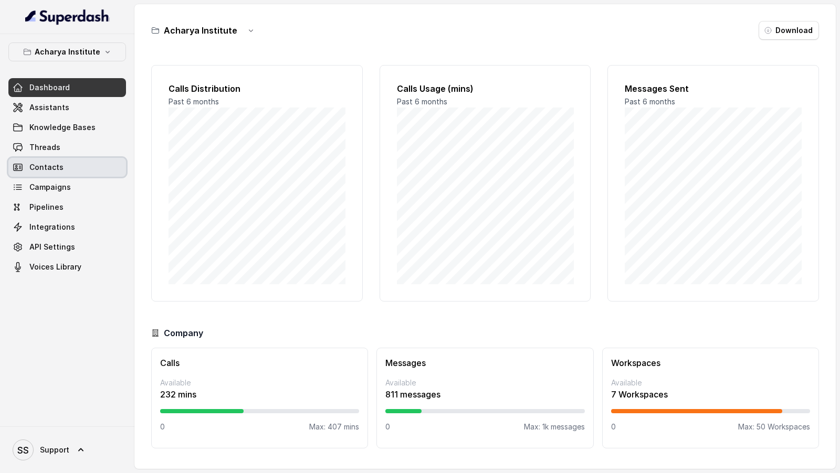
click at [70, 152] on link "Threads" at bounding box center [67, 147] width 118 height 19
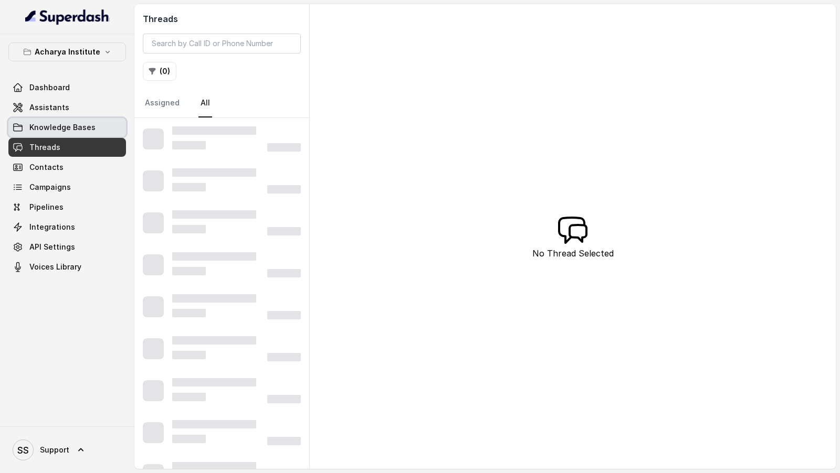
click at [67, 128] on span "Knowledge Bases" at bounding box center [62, 127] width 66 height 10
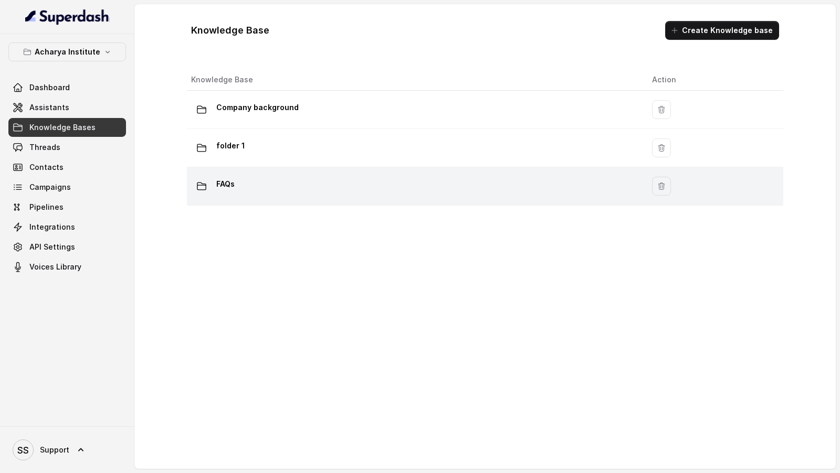
click at [288, 200] on td "FAQs" at bounding box center [415, 186] width 457 height 38
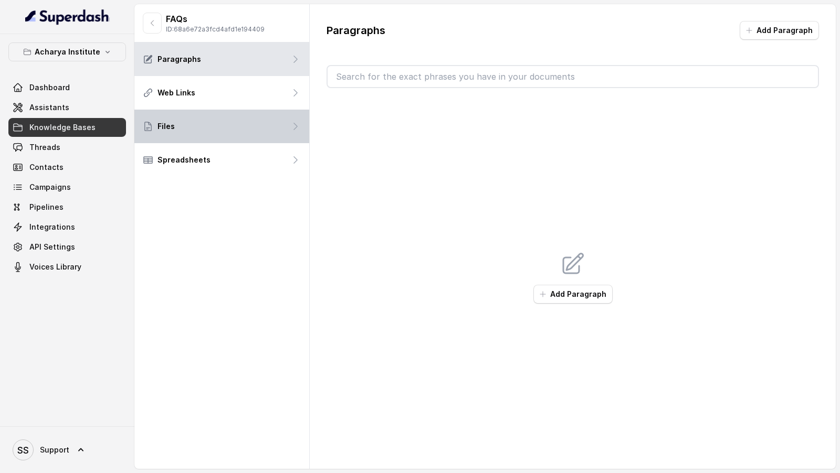
click at [232, 128] on div "Files" at bounding box center [221, 127] width 175 height 34
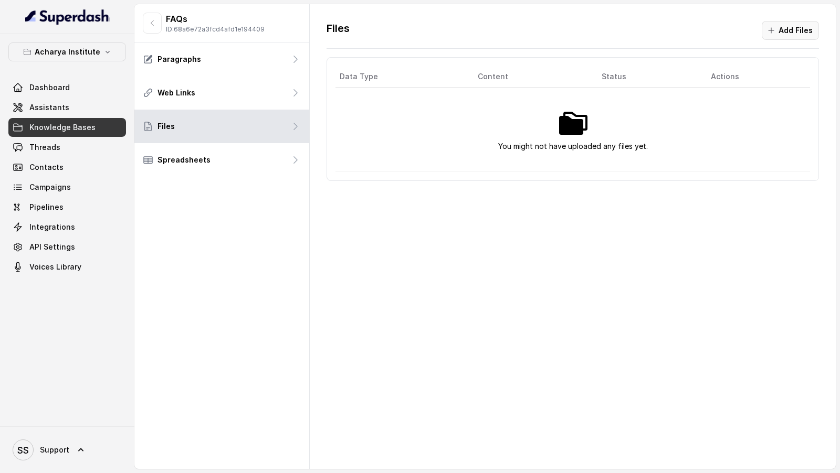
click at [781, 33] on button "Add Files" at bounding box center [789, 30] width 57 height 19
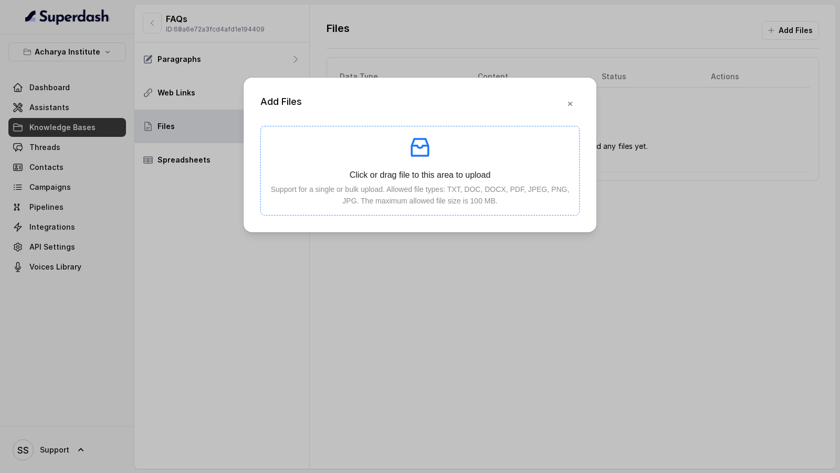
click at [380, 145] on p at bounding box center [419, 147] width 301 height 25
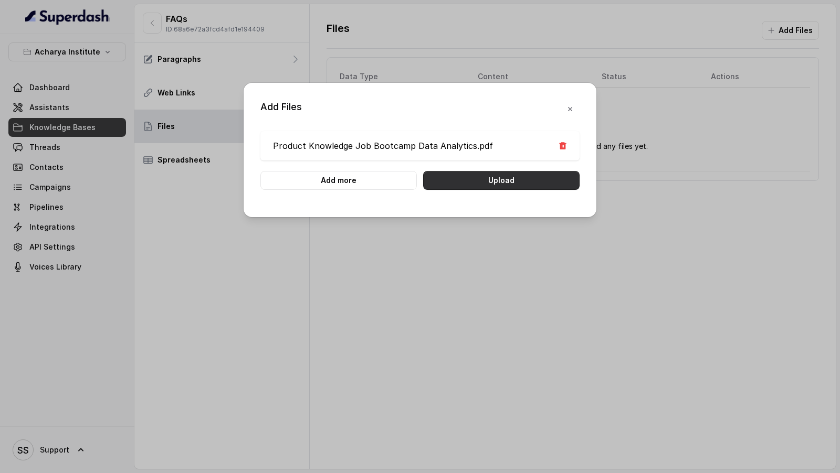
click at [528, 179] on button "Upload" at bounding box center [501, 180] width 156 height 19
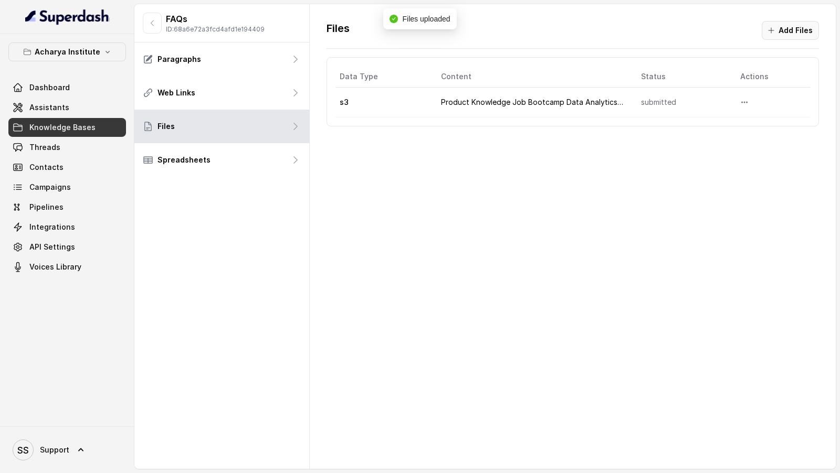
click at [799, 28] on button "Add Files" at bounding box center [789, 30] width 57 height 19
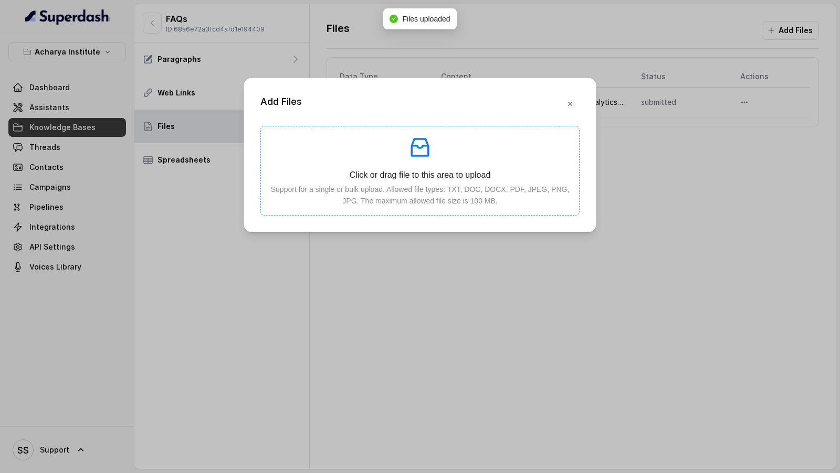
click at [451, 187] on p "Support for a single or bulk upload. Allowed file types: TXT, DOC, DOCX, PDF, J…" at bounding box center [419, 195] width 301 height 23
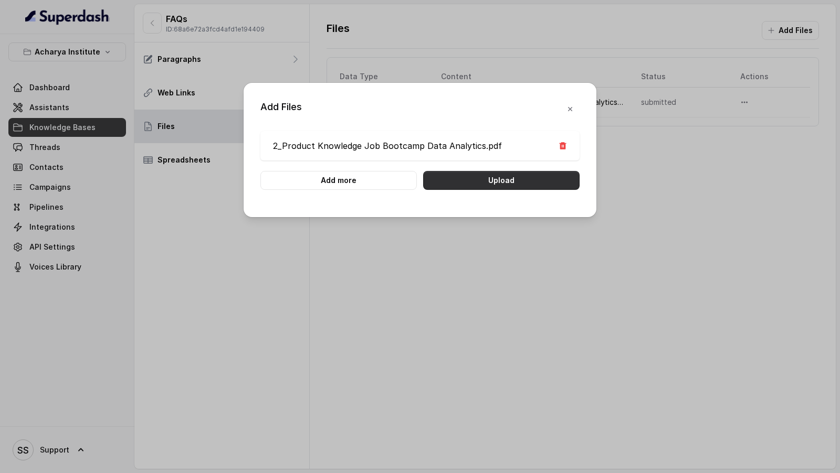
click at [515, 182] on button "Upload" at bounding box center [501, 180] width 156 height 19
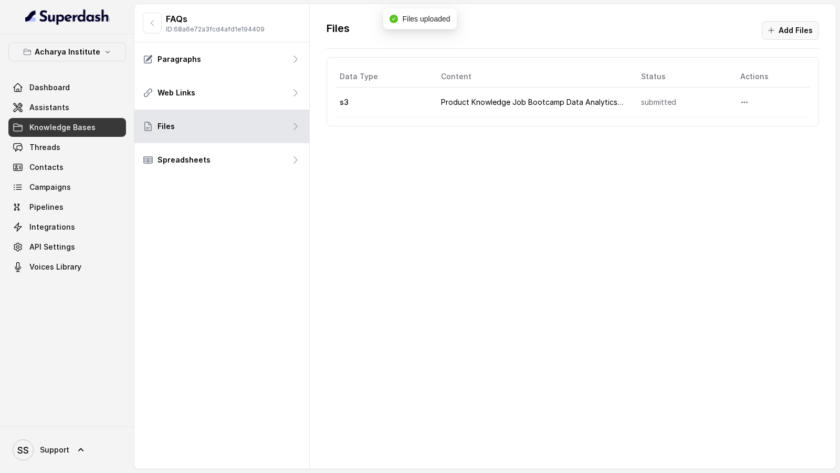
click at [790, 33] on button "Add Files" at bounding box center [789, 30] width 57 height 19
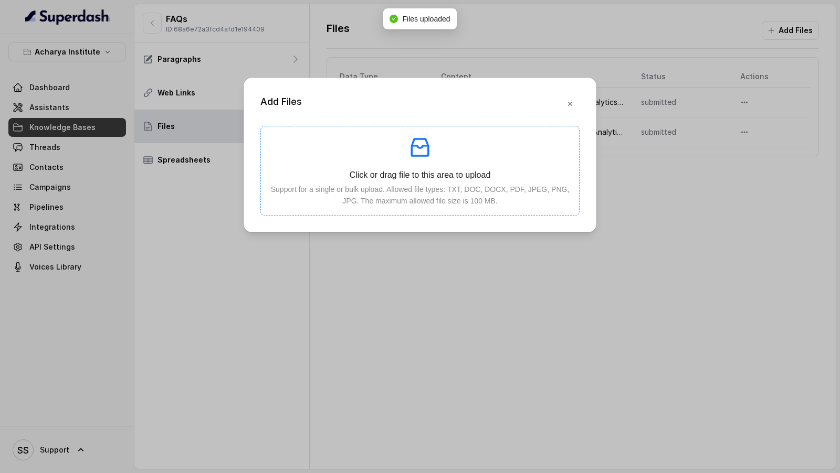
click at [410, 205] on p "Support for a single or bulk upload. Allowed file types: TXT, DOC, DOCX, PDF, J…" at bounding box center [419, 195] width 301 height 23
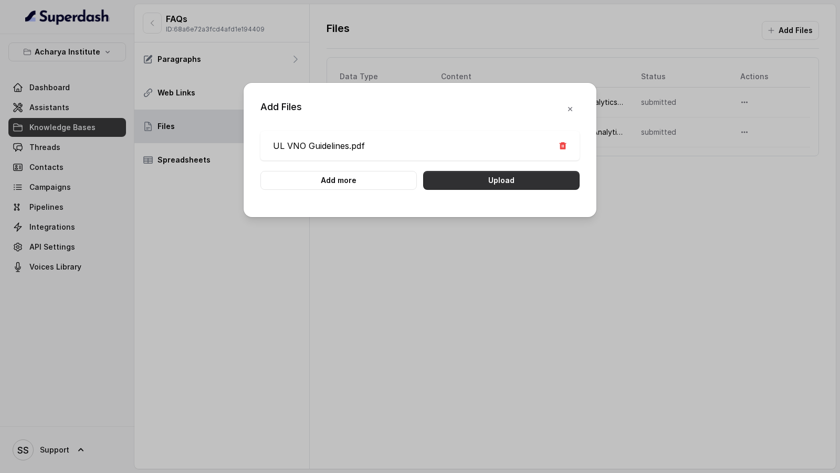
click at [506, 179] on button "Upload" at bounding box center [501, 180] width 156 height 19
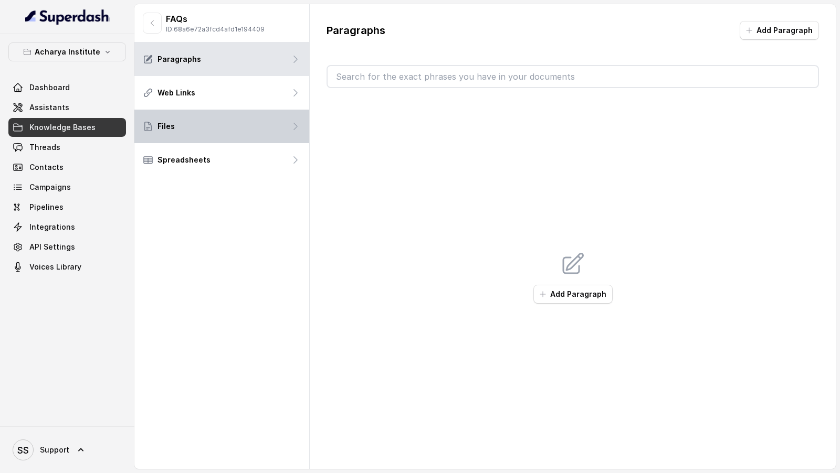
click at [226, 128] on div "Files" at bounding box center [221, 127] width 175 height 34
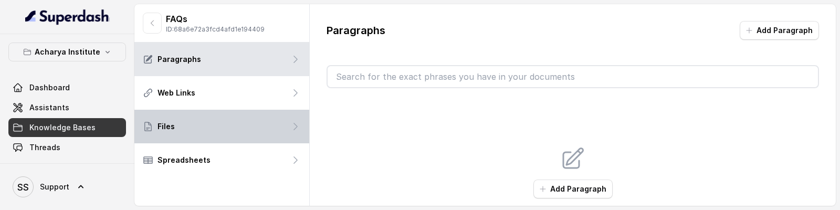
click at [214, 138] on div "Files" at bounding box center [221, 127] width 175 height 34
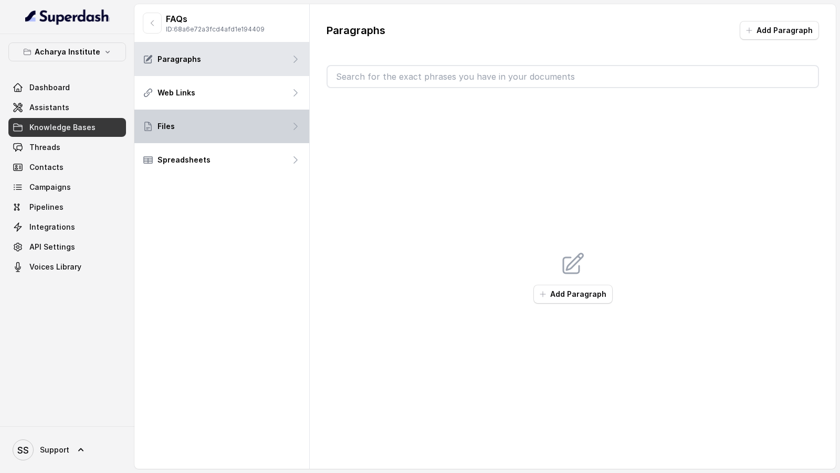
click at [216, 123] on div "Files" at bounding box center [221, 127] width 175 height 34
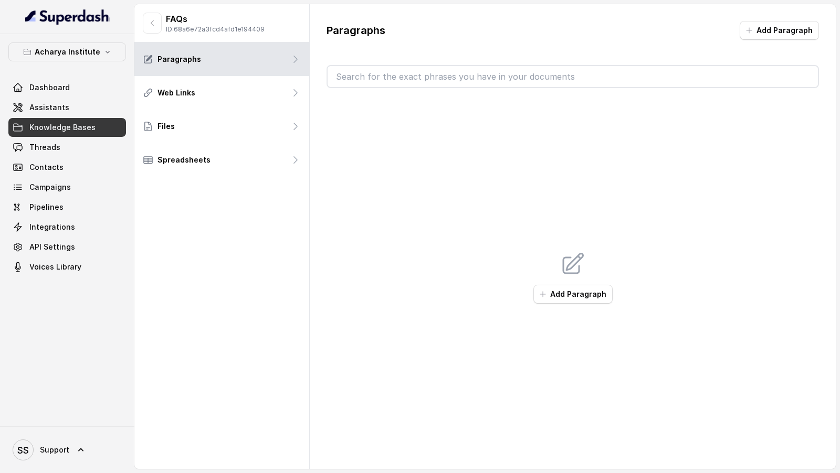
click at [91, 10] on img at bounding box center [67, 16] width 84 height 17
click at [51, 89] on span "Dashboard" at bounding box center [49, 87] width 40 height 10
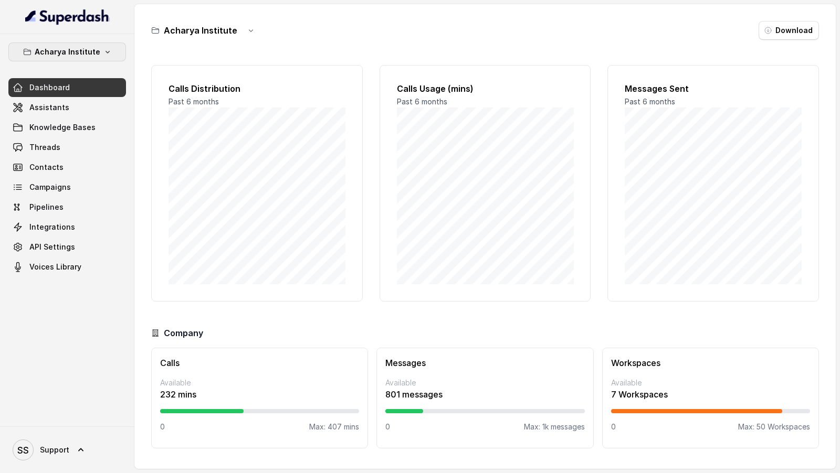
click at [98, 50] on button "Acharya Institute" at bounding box center [67, 52] width 118 height 19
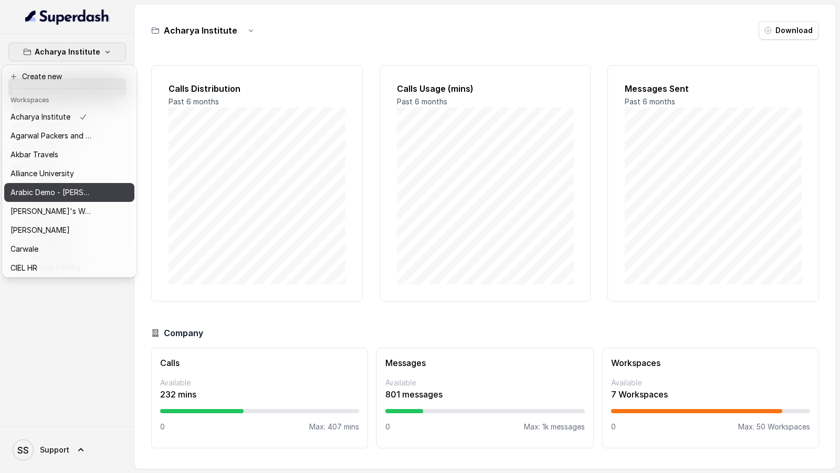
click at [63, 195] on p "Arabic Demo - [PERSON_NAME]" at bounding box center [52, 192] width 84 height 13
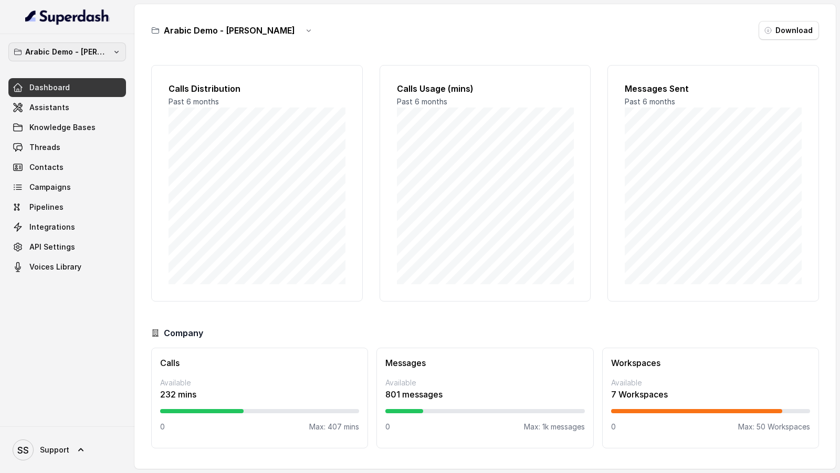
click at [63, 57] on p "Arabic Demo - [PERSON_NAME]" at bounding box center [67, 52] width 84 height 13
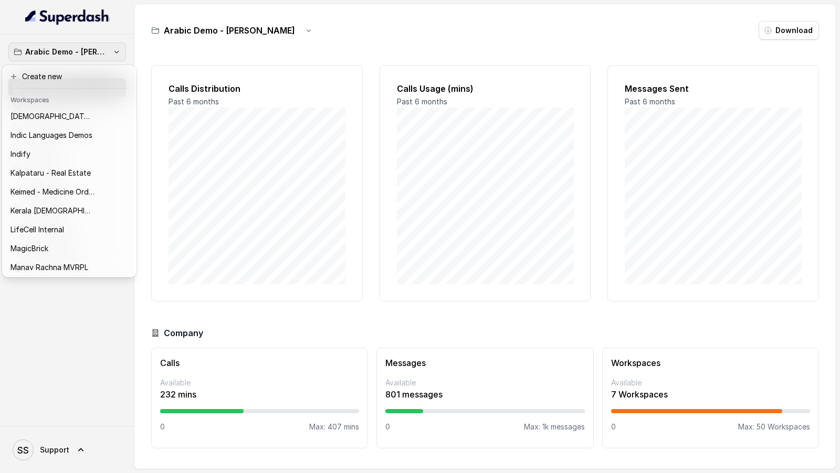
scroll to position [436, 0]
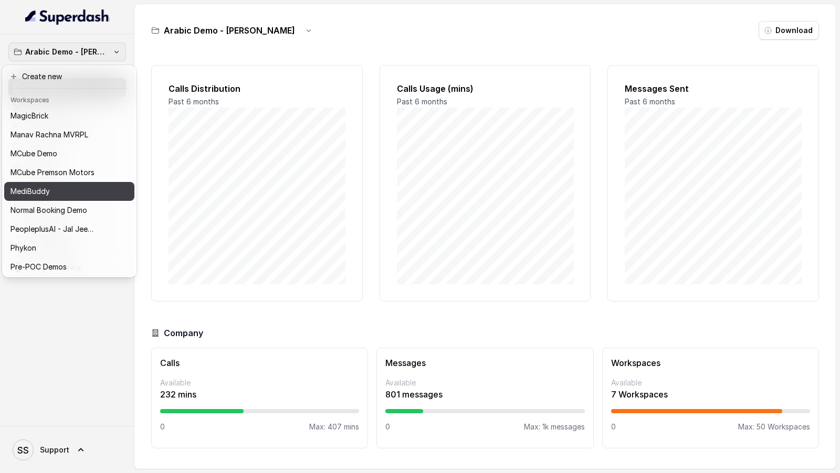
click at [28, 188] on p "MediBuddy" at bounding box center [29, 191] width 39 height 13
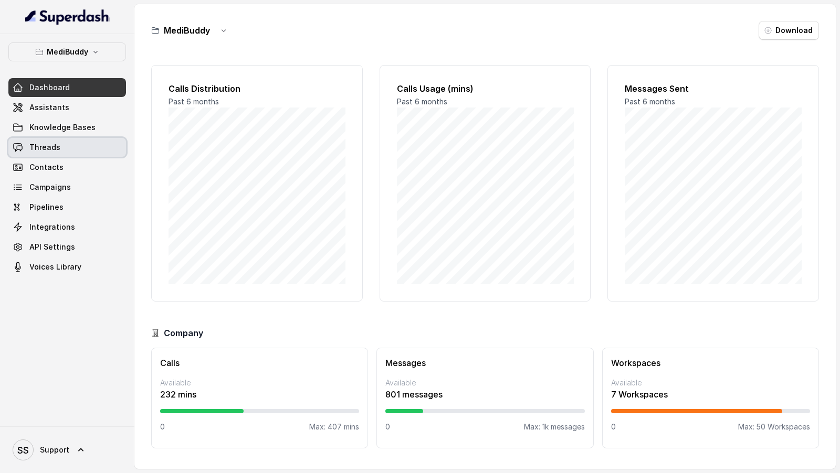
click at [48, 145] on span "Threads" at bounding box center [44, 147] width 31 height 10
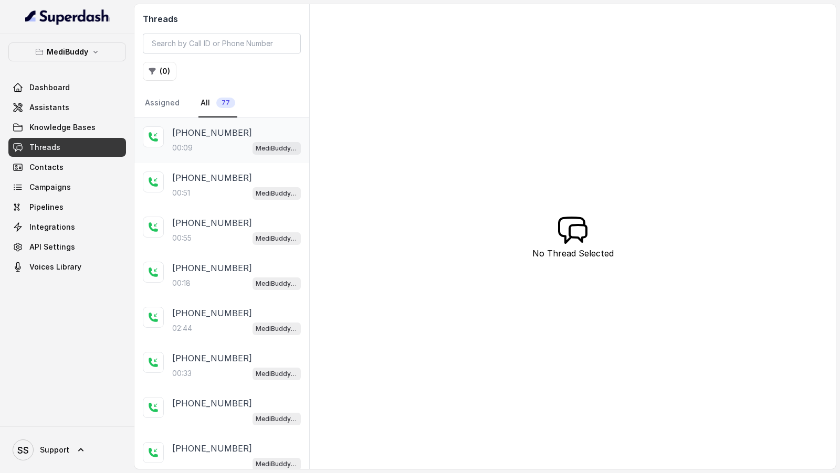
click at [205, 151] on div "00:09 MediBuddy New Assistant [DATE]" at bounding box center [236, 148] width 129 height 14
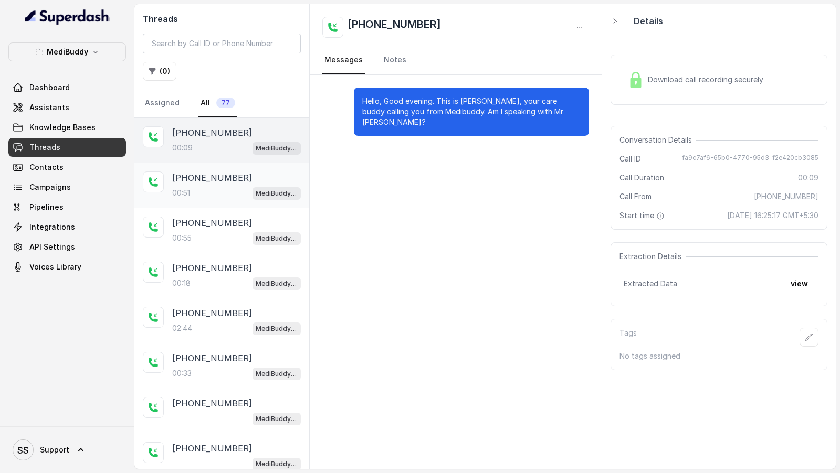
click at [196, 186] on div "00:51 MediBuddy New Assistant [DATE]" at bounding box center [236, 193] width 129 height 14
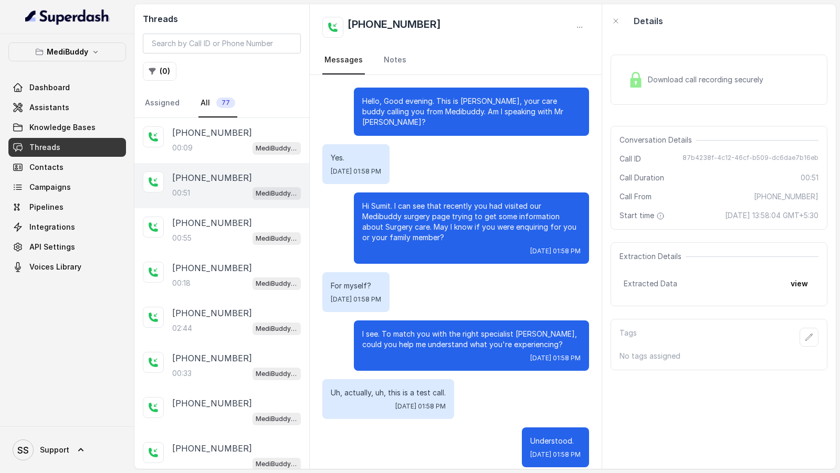
scroll to position [203, 0]
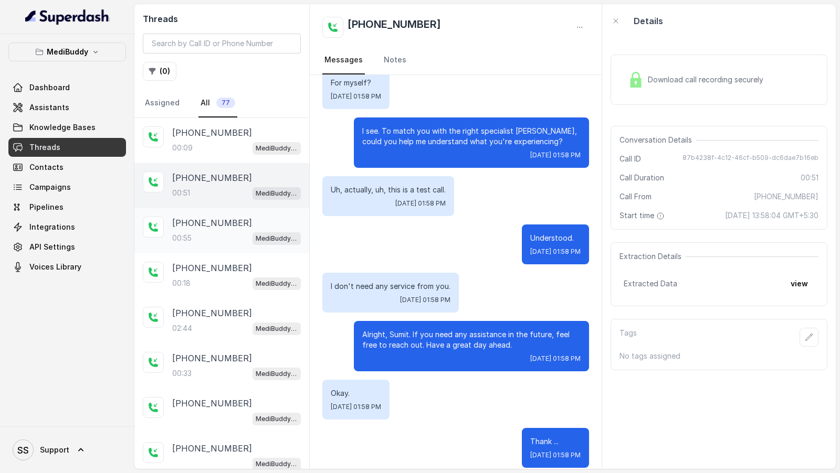
click at [228, 224] on p "[PHONE_NUMBER]" at bounding box center [212, 223] width 80 height 13
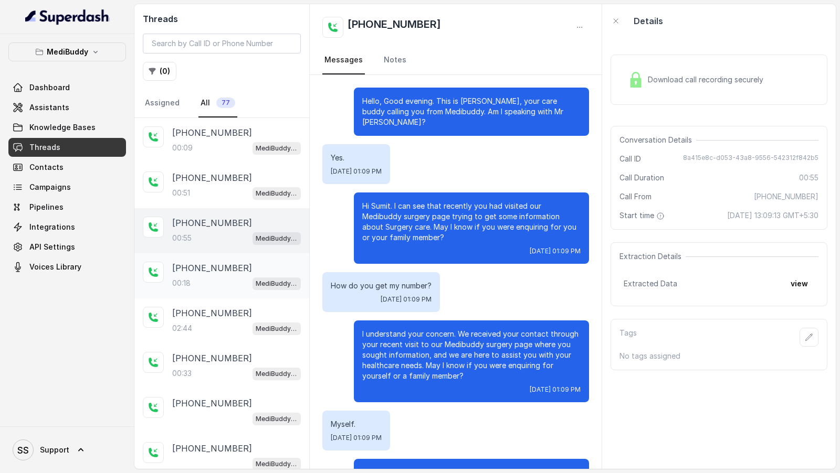
scroll to position [41, 0]
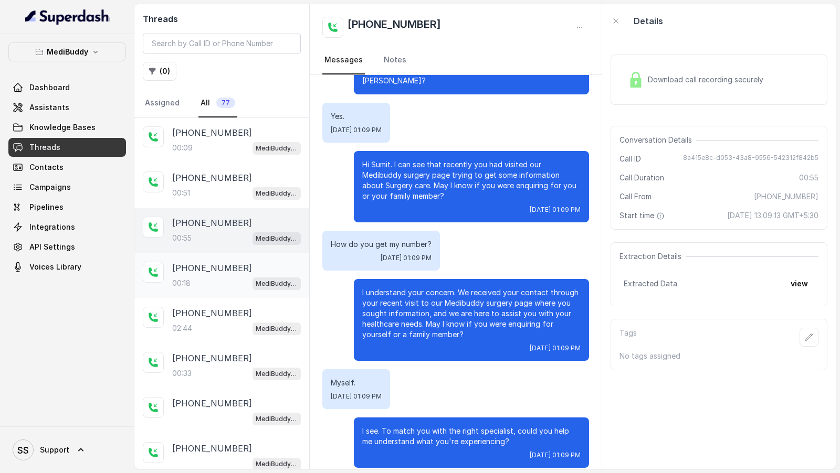
click at [235, 258] on div "[PHONE_NUMBER]:18 MediBuddy New Assistant [DATE]" at bounding box center [221, 275] width 175 height 45
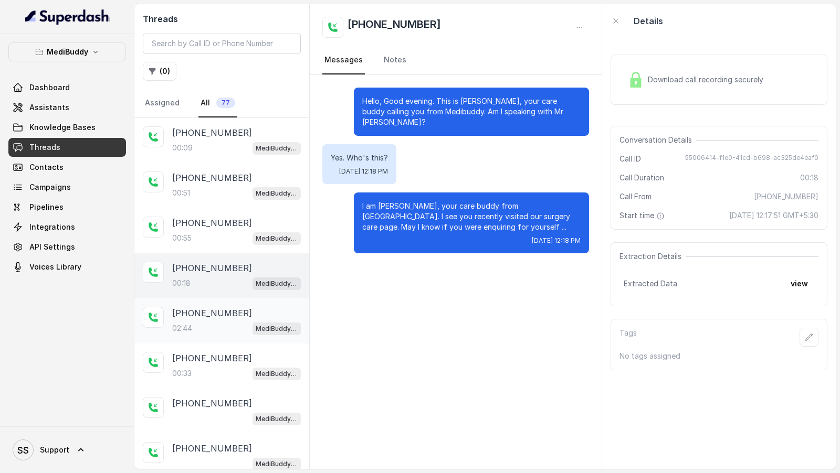
click at [234, 314] on p "[PHONE_NUMBER]" at bounding box center [212, 313] width 80 height 13
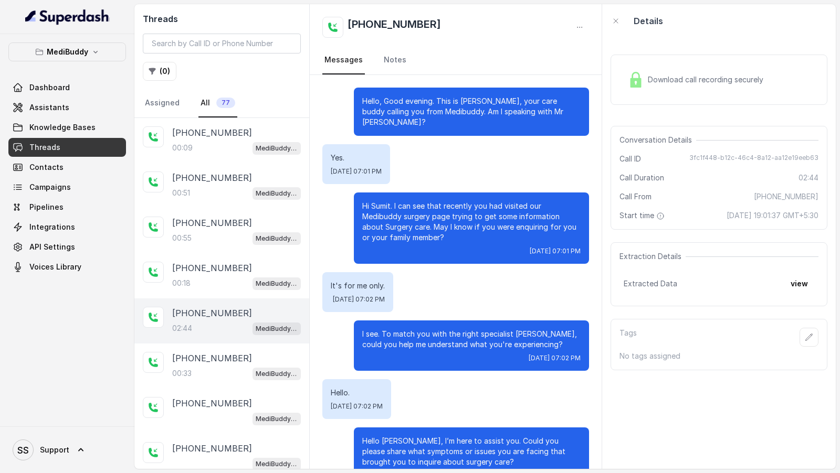
scroll to position [32, 0]
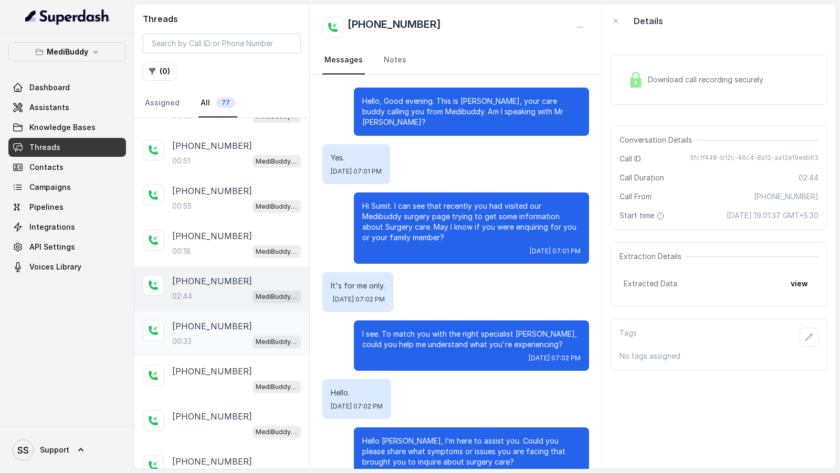
click at [230, 335] on div "00:33 MediBuddy New Assistant [DATE]" at bounding box center [236, 342] width 129 height 14
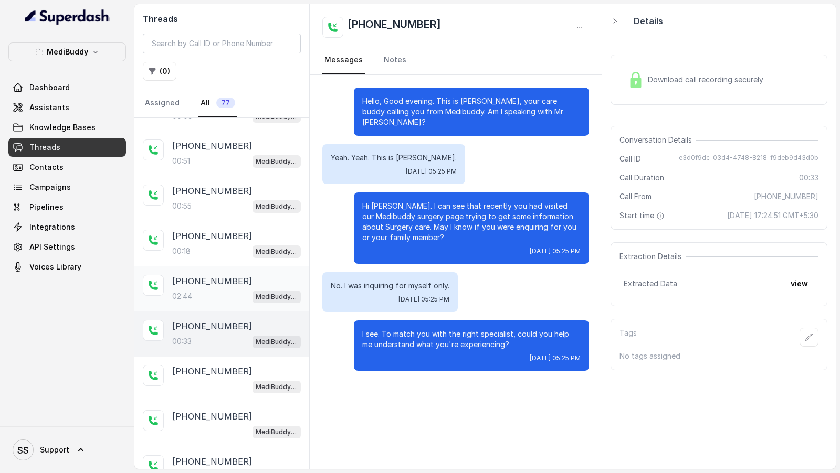
click at [234, 290] on div "02:44 MediBuddy New Assistant [DATE]" at bounding box center [236, 297] width 129 height 14
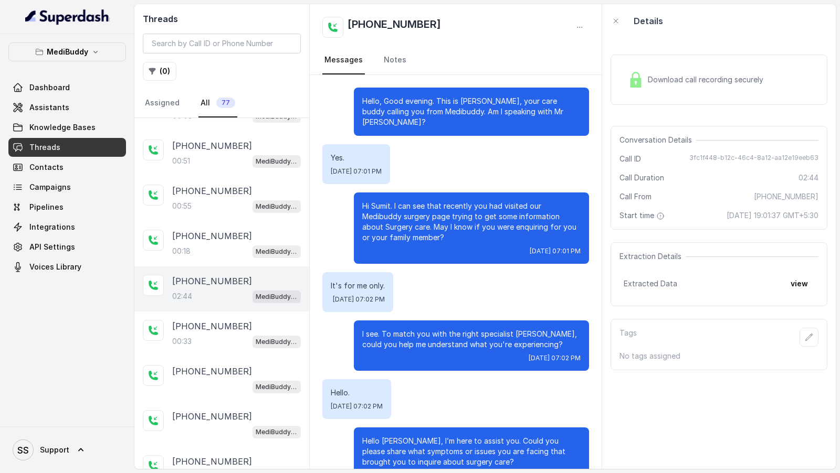
scroll to position [1250, 0]
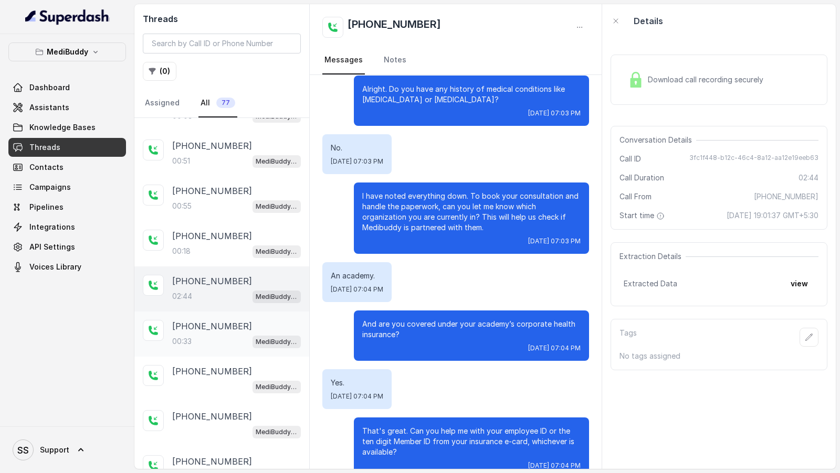
click at [216, 322] on p "[PHONE_NUMBER]" at bounding box center [212, 326] width 80 height 13
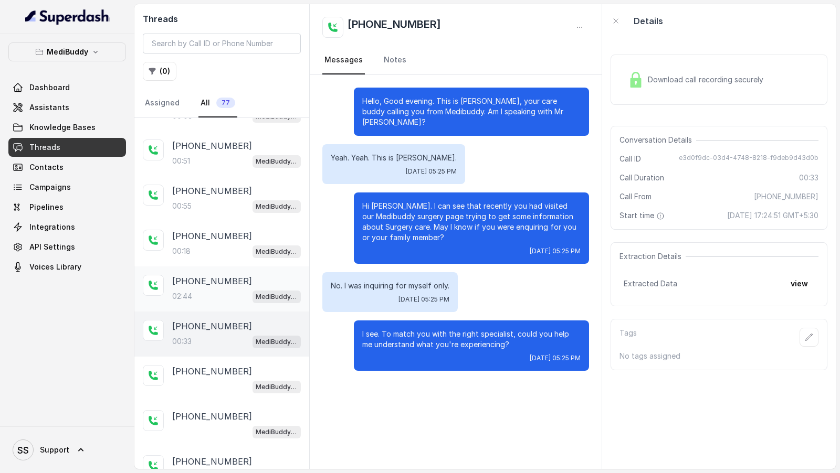
click at [232, 294] on div "02:44 MediBuddy New Assistant [DATE]" at bounding box center [236, 297] width 129 height 14
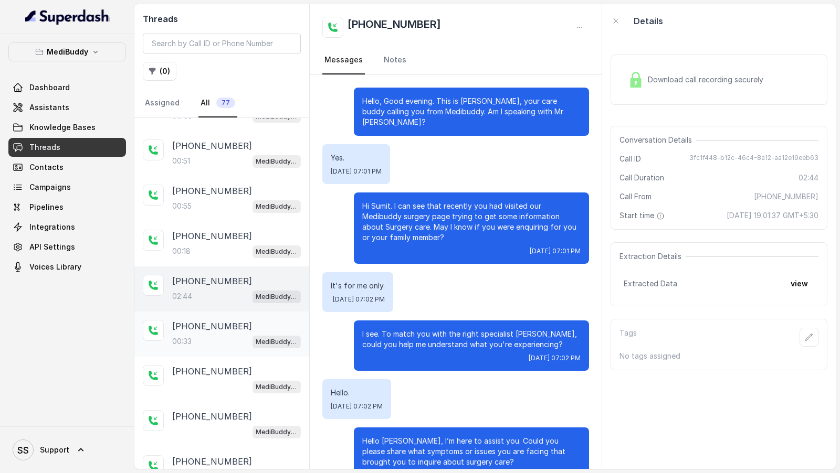
click at [233, 321] on p "[PHONE_NUMBER]" at bounding box center [212, 326] width 80 height 13
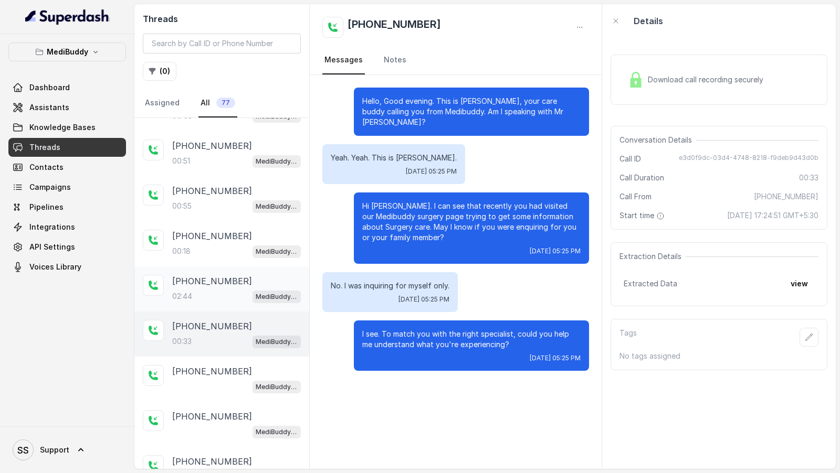
click at [251, 276] on div "[PHONE_NUMBER]" at bounding box center [236, 281] width 129 height 13
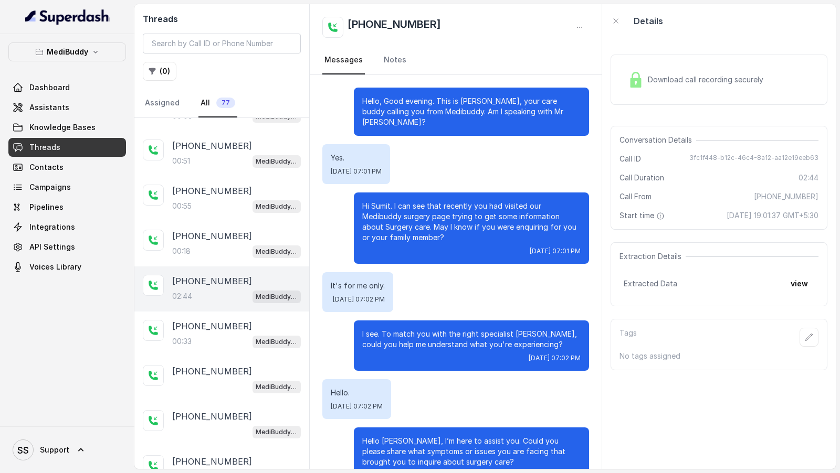
click at [729, 69] on div "Download call recording securely" at bounding box center [695, 80] width 144 height 24
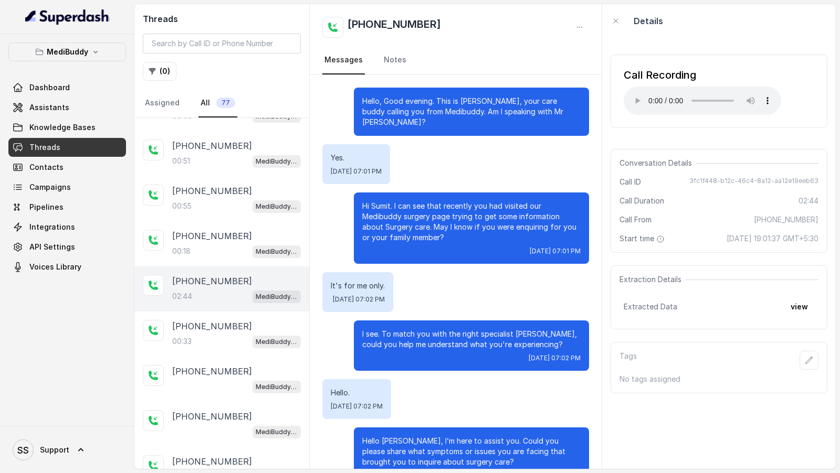
click at [746, 145] on div "Call Recording Your browser does not support the audio element. Conversation De…" at bounding box center [719, 253] width 234 height 431
click at [662, 122] on div "Call Recording Your browser does not support the audio element." at bounding box center [718, 91] width 217 height 73
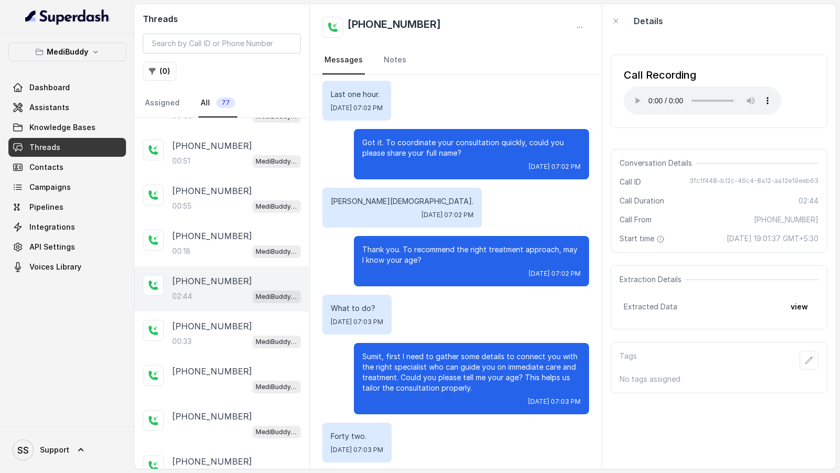
scroll to position [557, 0]
